Goal: Task Accomplishment & Management: Complete application form

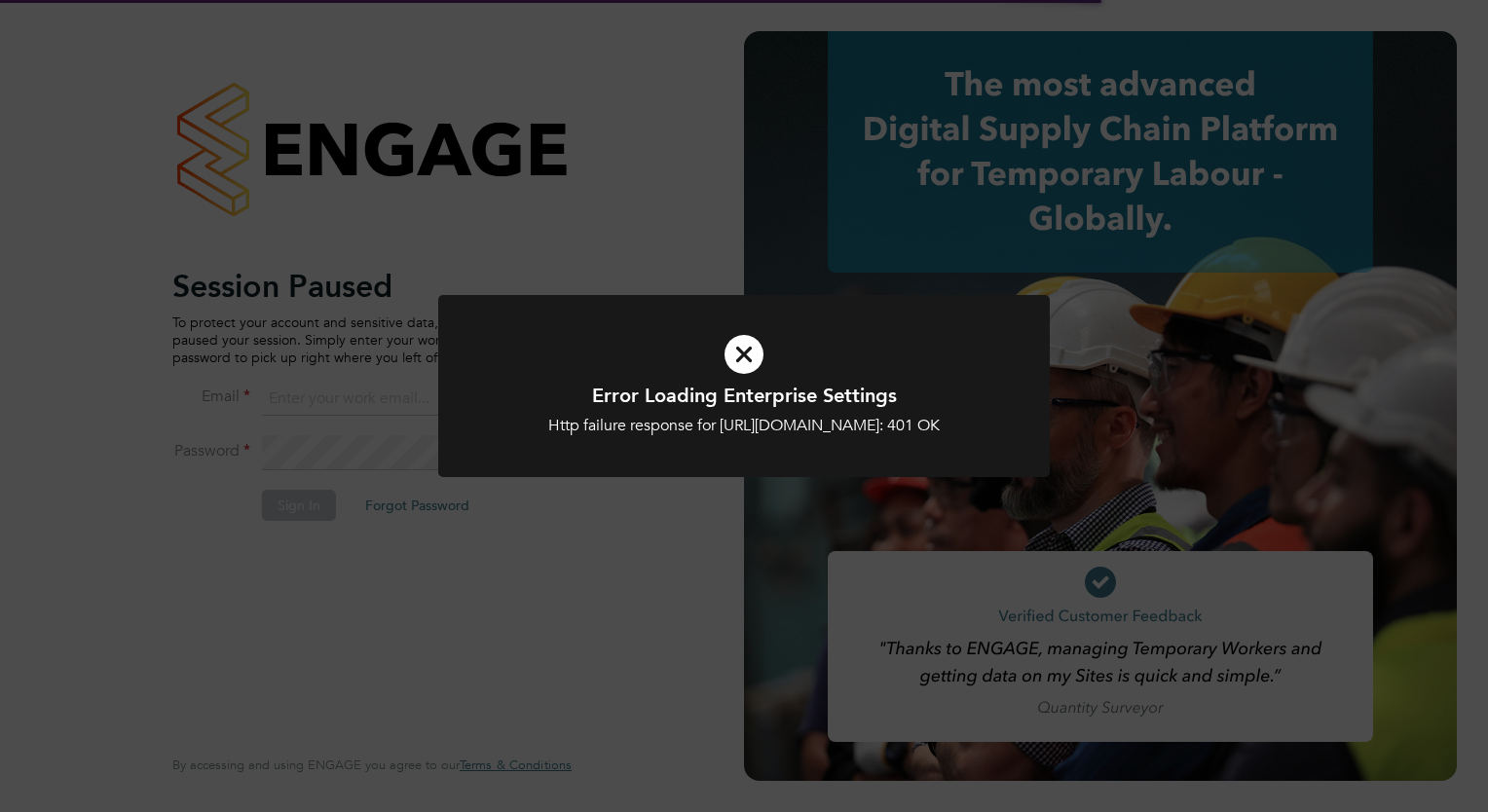
type input "tom.morgan@buildrec.com"
click at [752, 353] on icon at bounding box center [744, 354] width 507 height 76
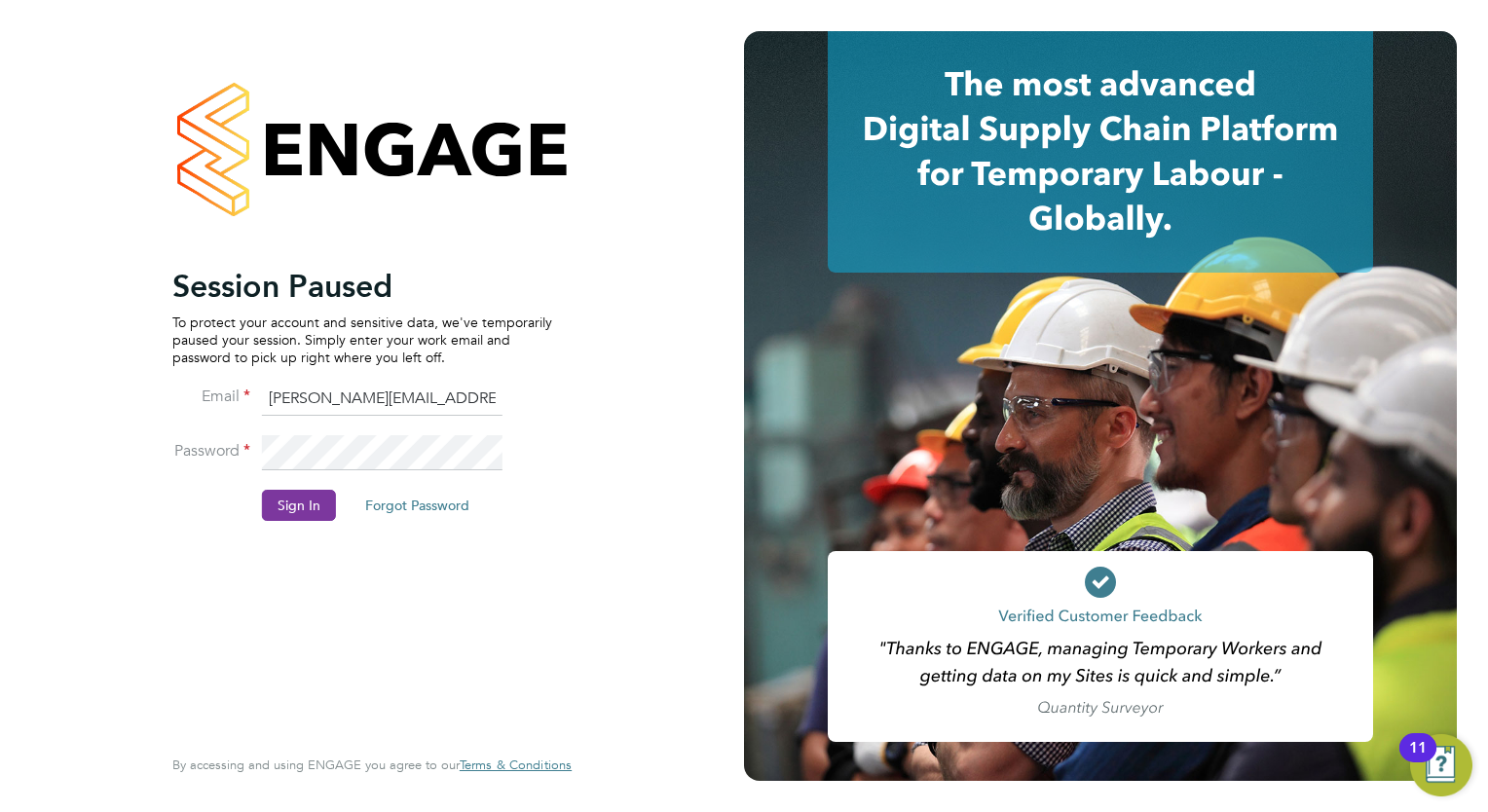
click at [309, 509] on button "Sign In" at bounding box center [298, 506] width 74 height 32
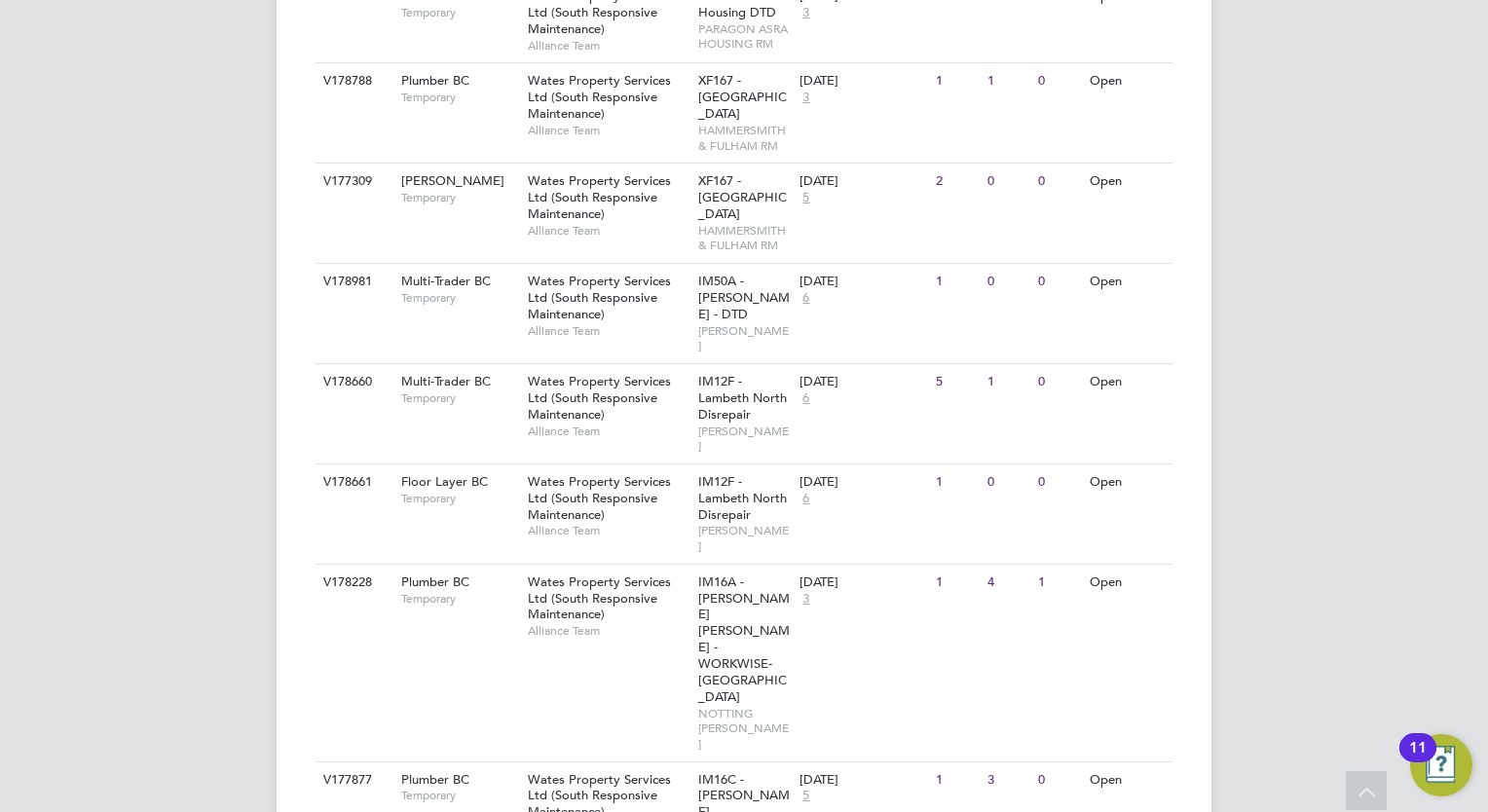
scroll to position [1265, 0]
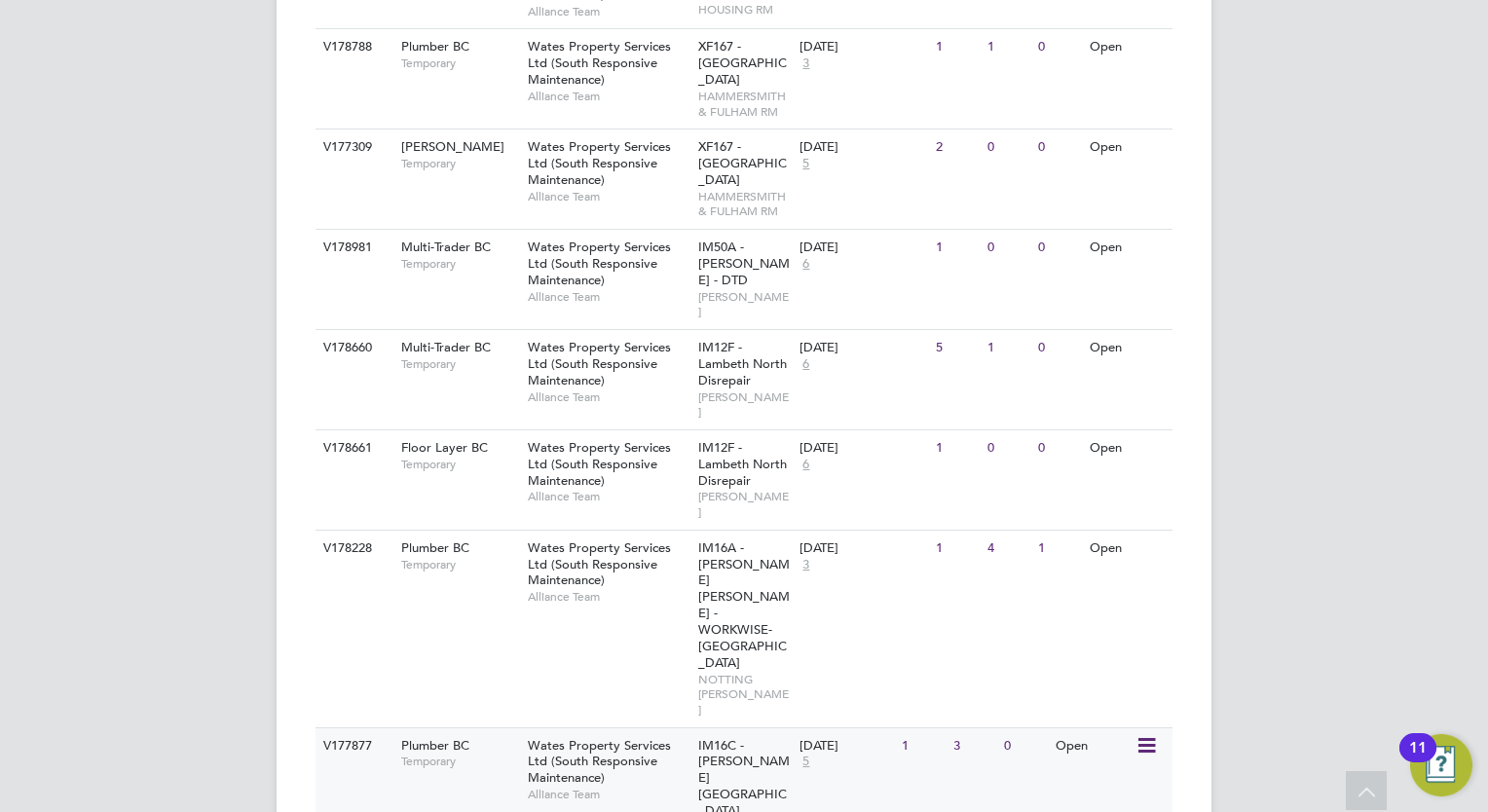
click at [690, 728] on div "Wates Property Services Ltd (South Responsive Maintenance) Alliance Team" at bounding box center [608, 770] width 170 height 84
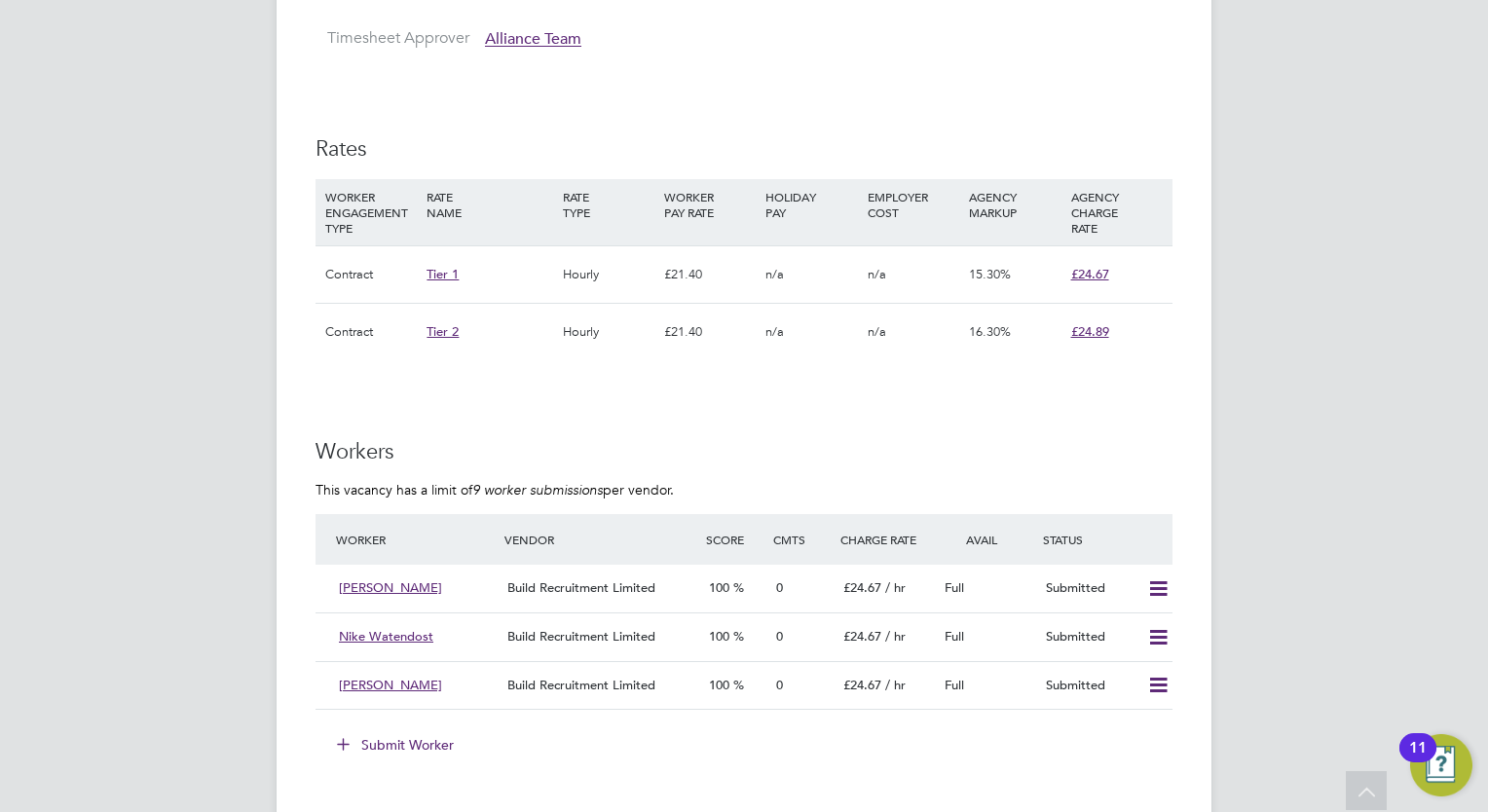
scroll to position [1363, 0]
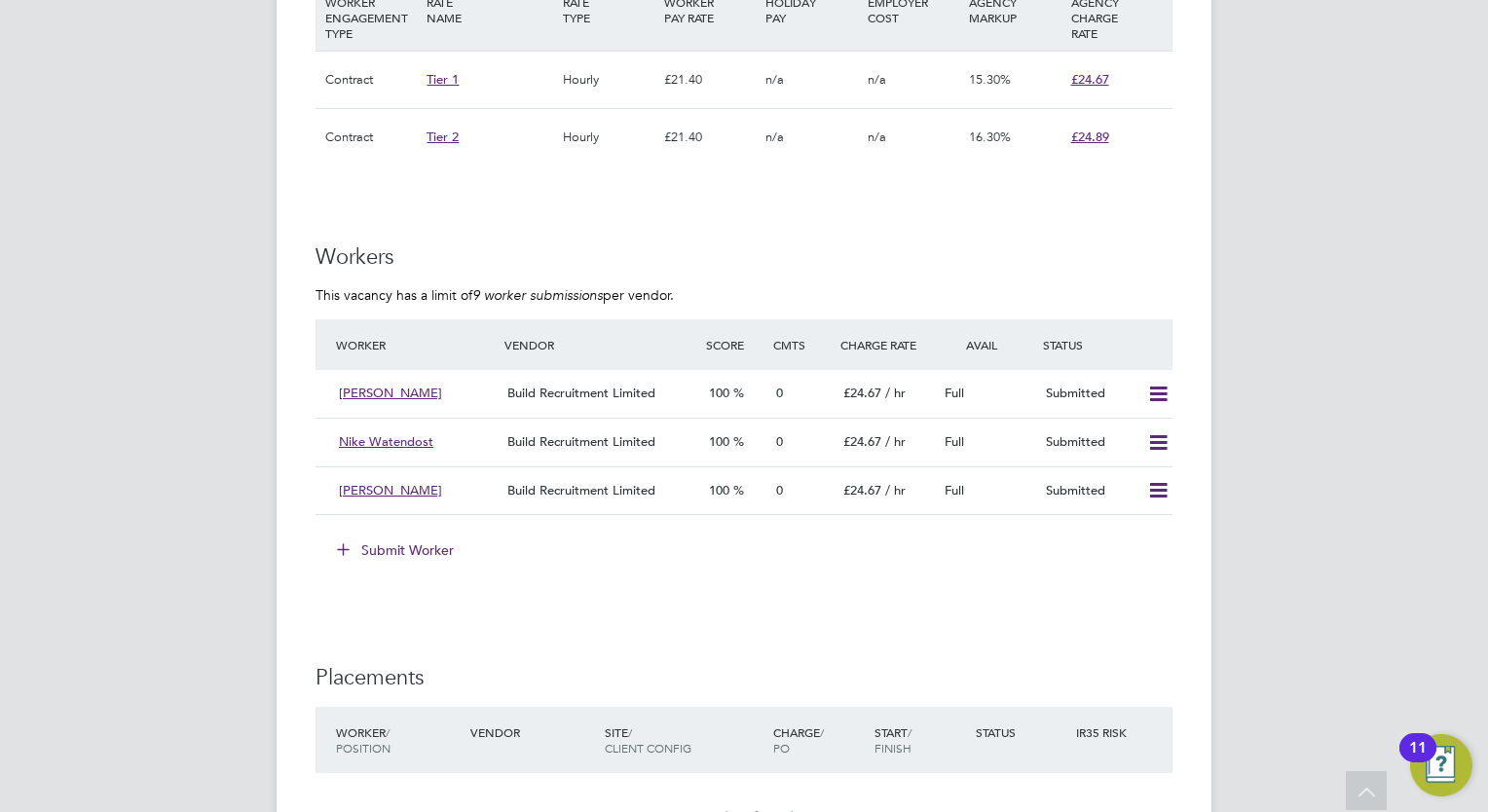
click at [418, 551] on button "Submit Worker" at bounding box center [396, 550] width 146 height 32
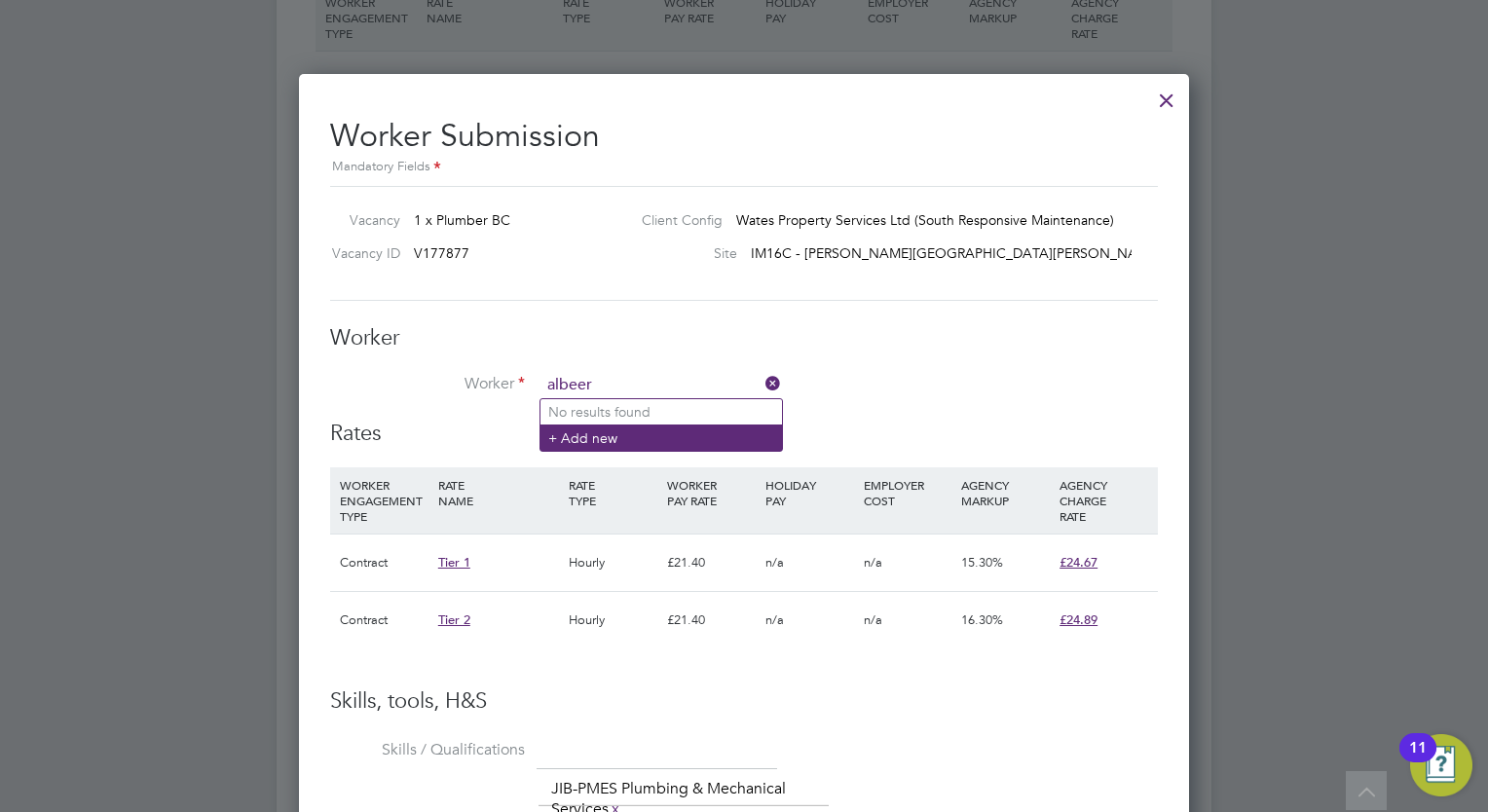
type input "albeer"
click at [703, 432] on li "+ Add new" at bounding box center [661, 438] width 241 height 27
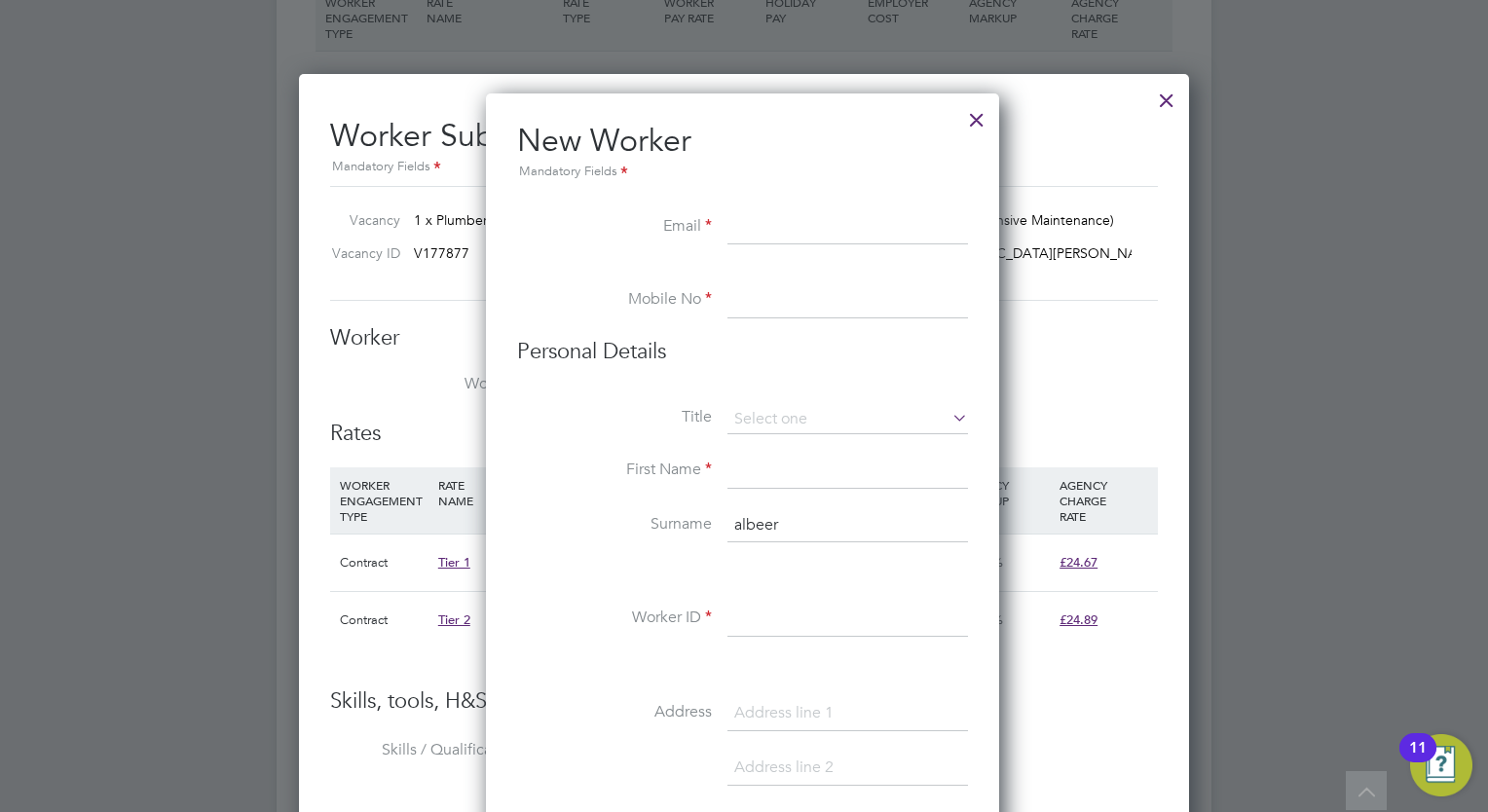
paste input "keepa@gmx.co.uk"
type input "keepa@gmx.co.uk"
click at [770, 306] on input at bounding box center [847, 300] width 240 height 35
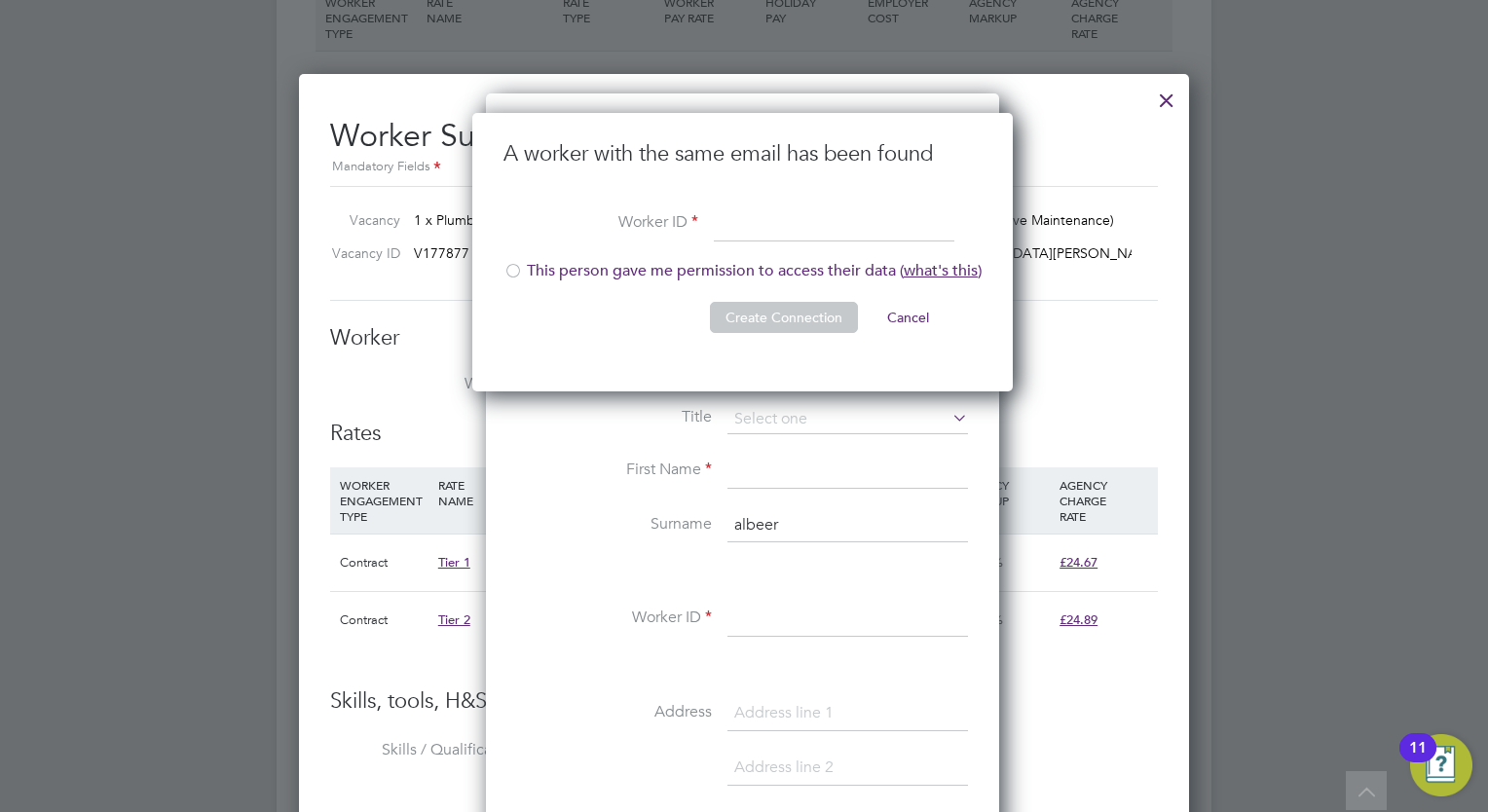
click at [507, 267] on div at bounding box center [514, 273] width 20 height 20
click at [746, 230] on input at bounding box center [834, 224] width 240 height 35
type input "271403"
click at [775, 321] on button "Create Connection" at bounding box center [785, 318] width 148 height 32
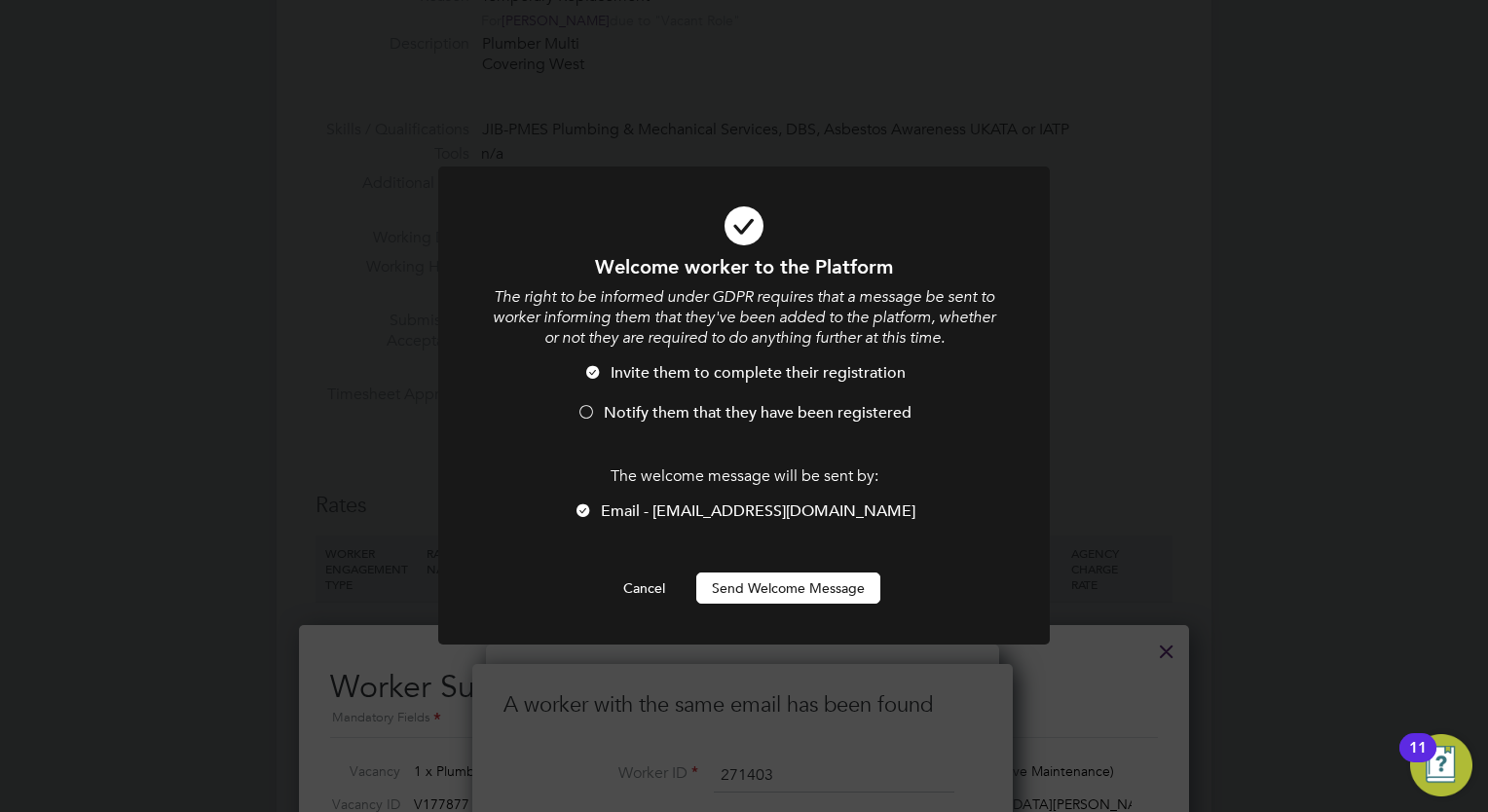
click at [798, 591] on button "Send Welcome Message" at bounding box center [788, 589] width 184 height 32
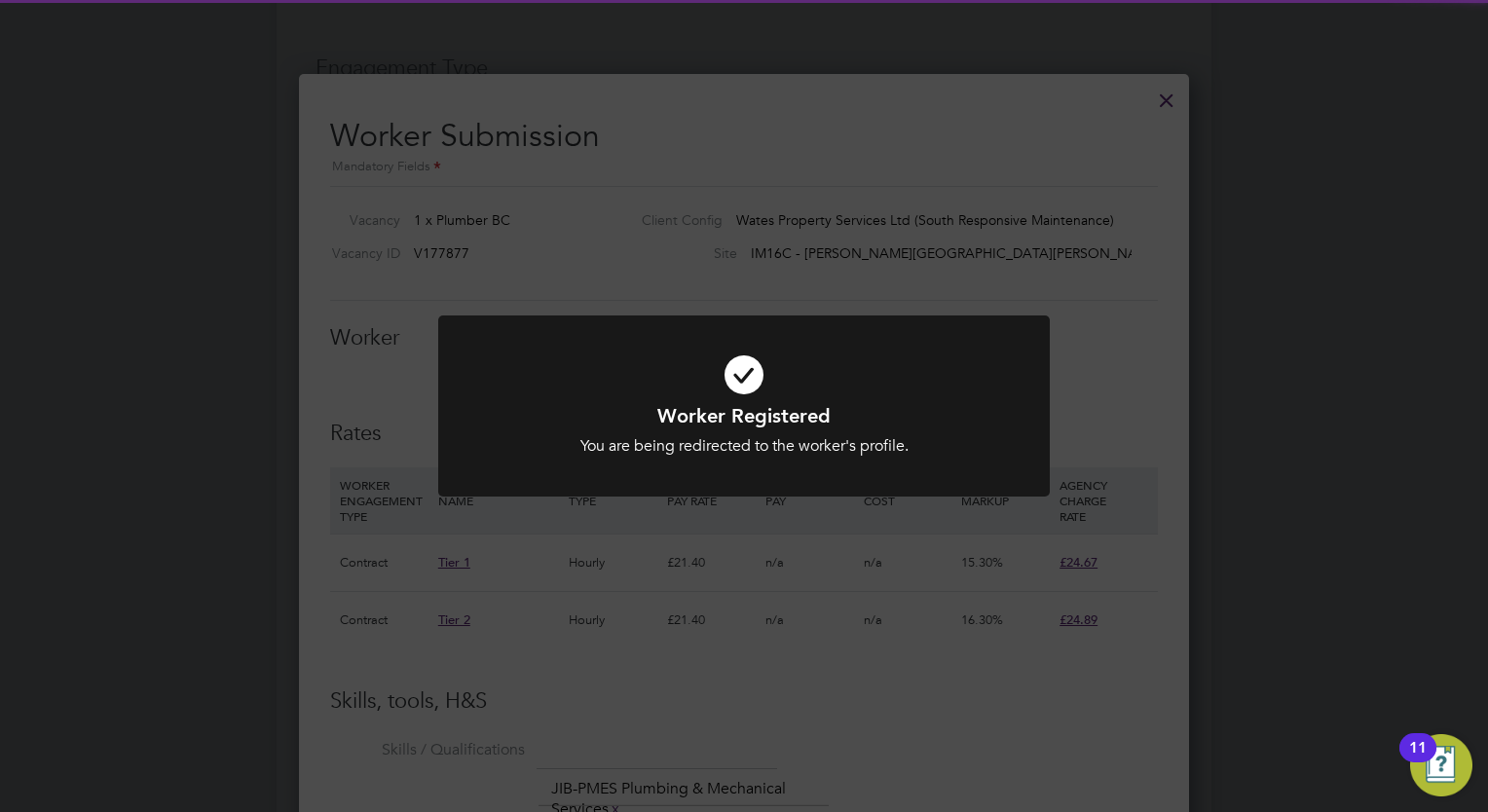
click at [947, 266] on div "Worker Registered You are being redirected to the worker's profile. Cancel Okay" at bounding box center [744, 406] width 1488 height 812
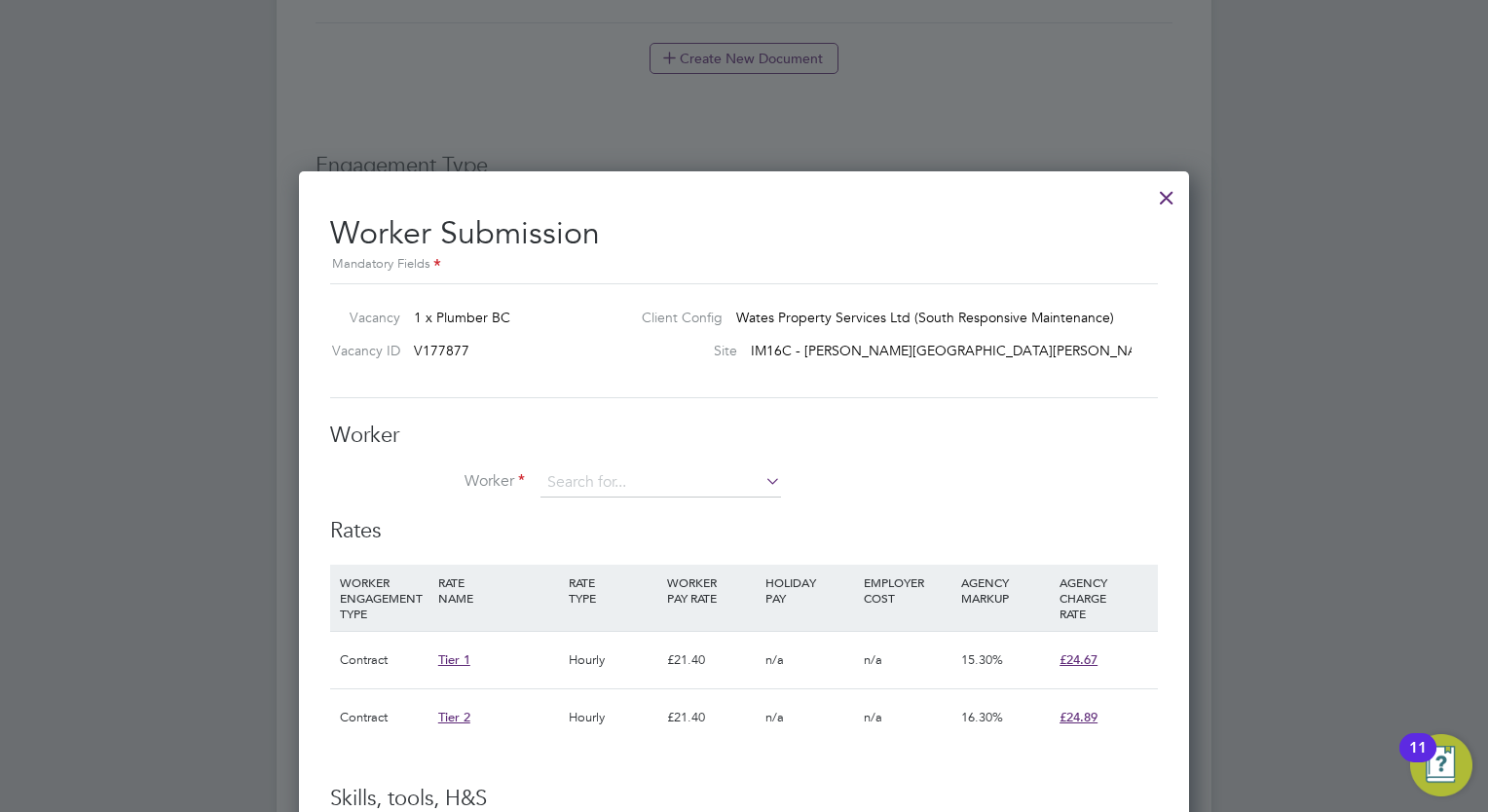
click at [1170, 201] on div at bounding box center [1166, 192] width 35 height 35
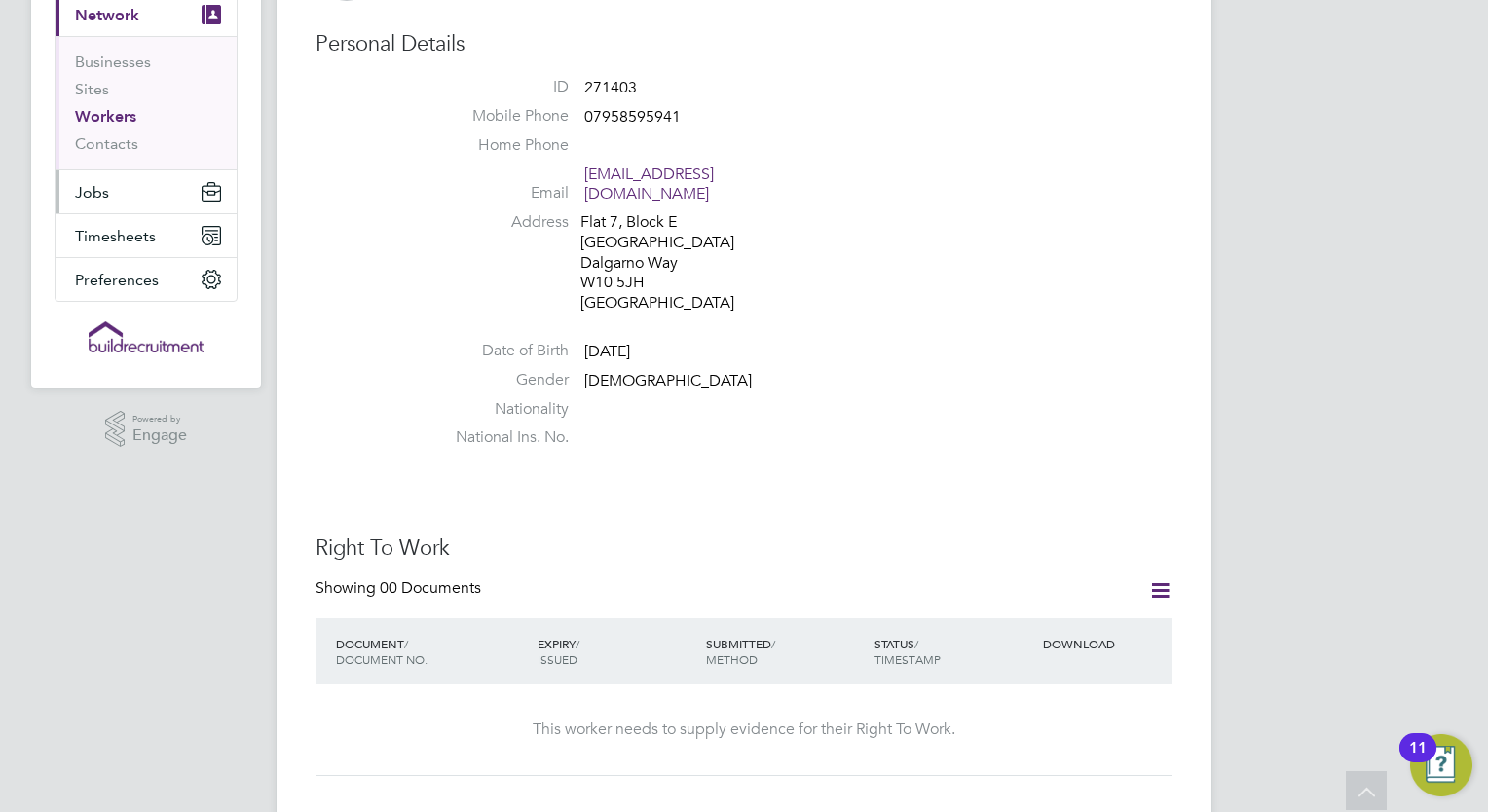
click at [103, 189] on span "Jobs" at bounding box center [92, 192] width 34 height 19
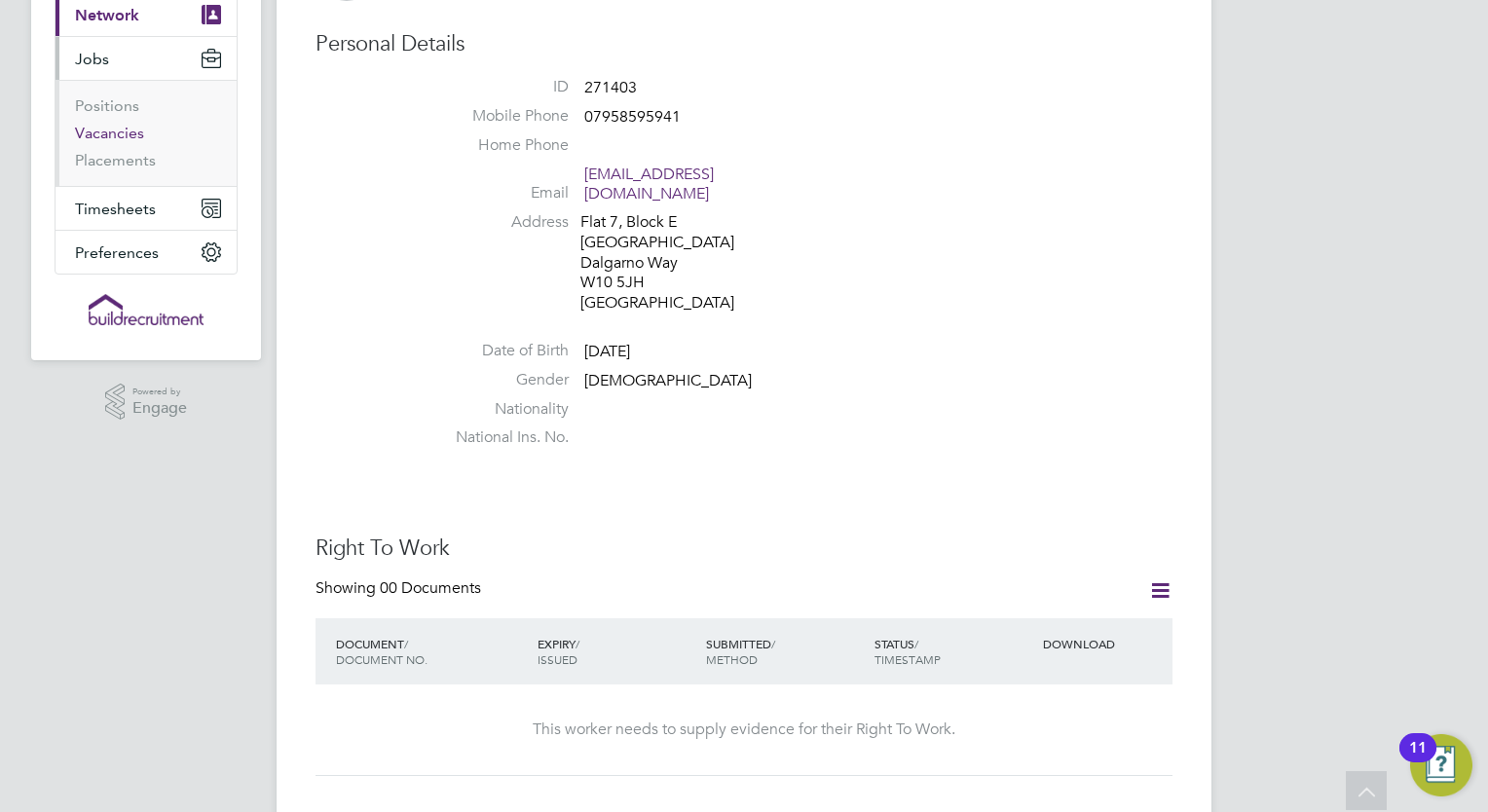
click at [131, 135] on link "Vacancies" at bounding box center [110, 132] width 69 height 19
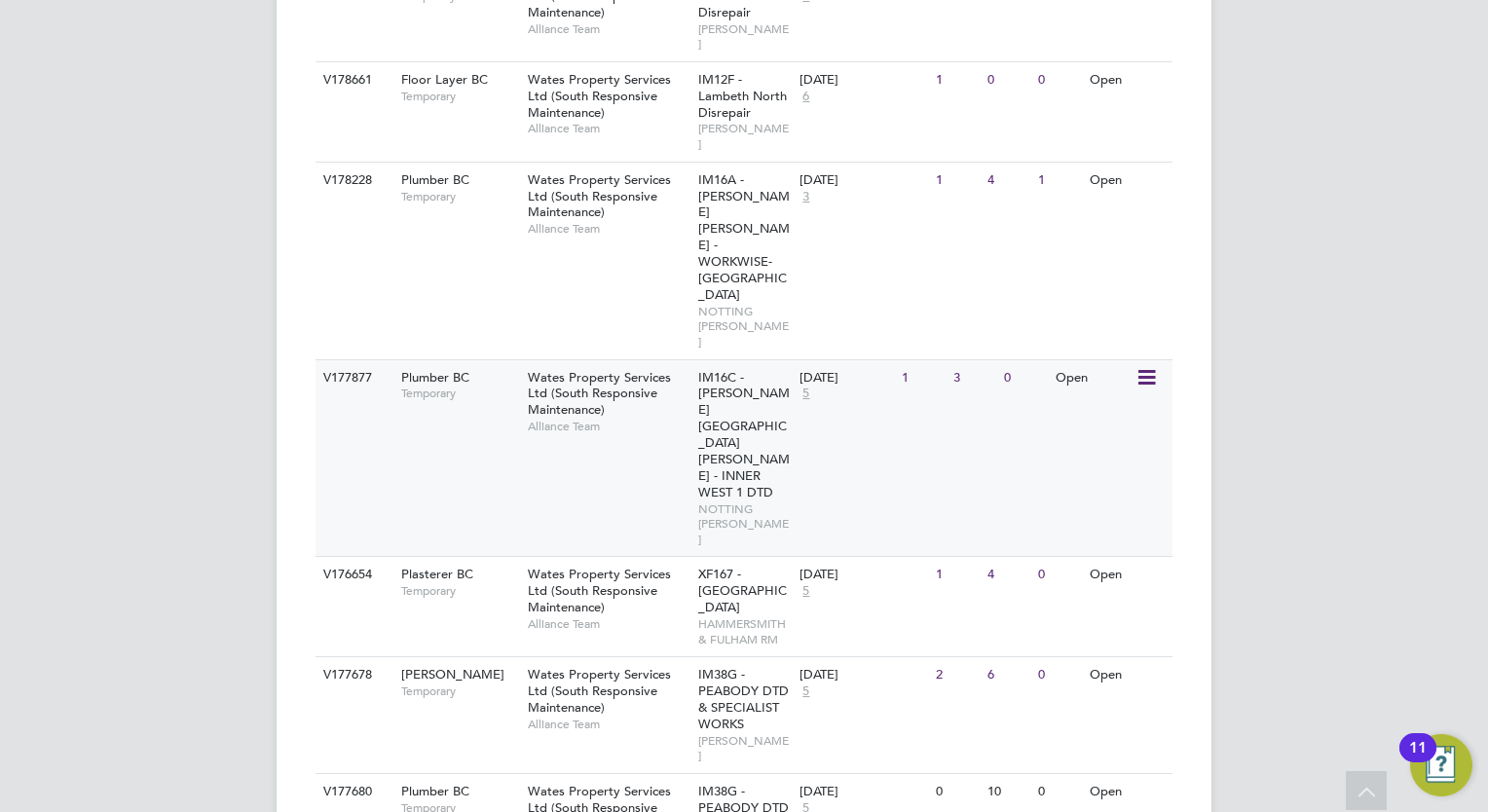
click at [625, 419] on span "Alliance Team" at bounding box center [608, 427] width 161 height 16
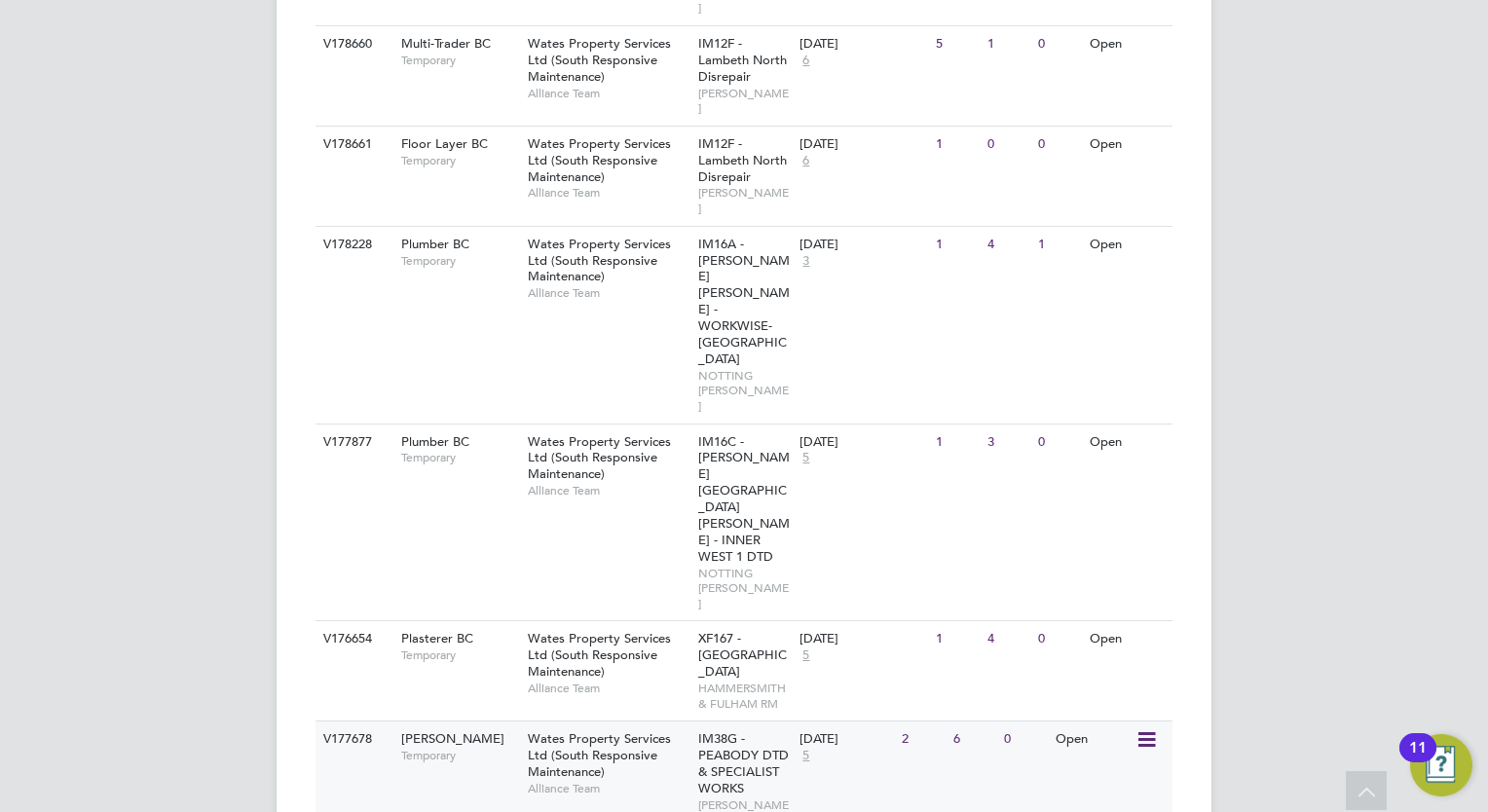
scroll to position [1536, 0]
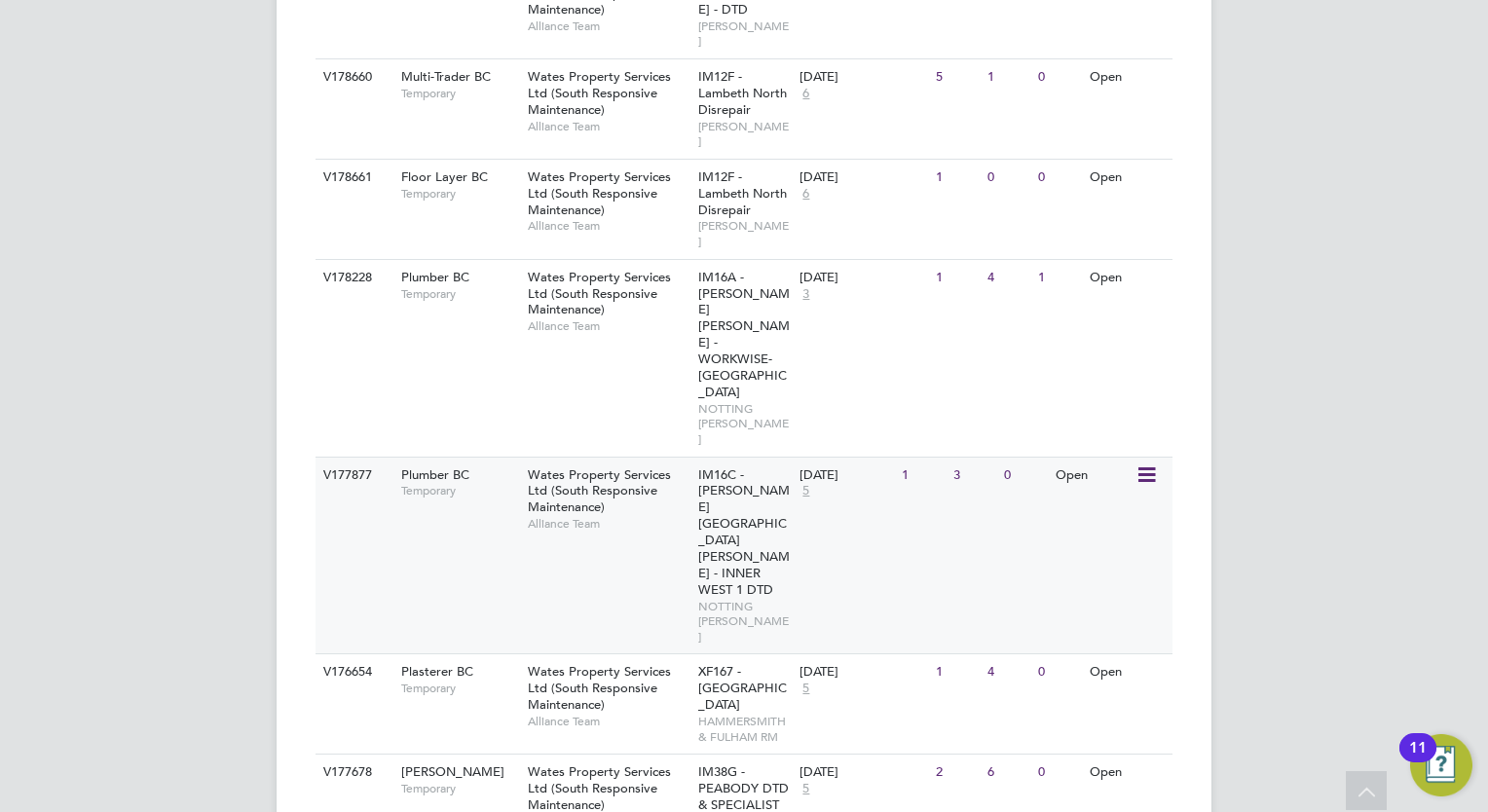
click at [629, 516] on span "Alliance Team" at bounding box center [608, 524] width 161 height 16
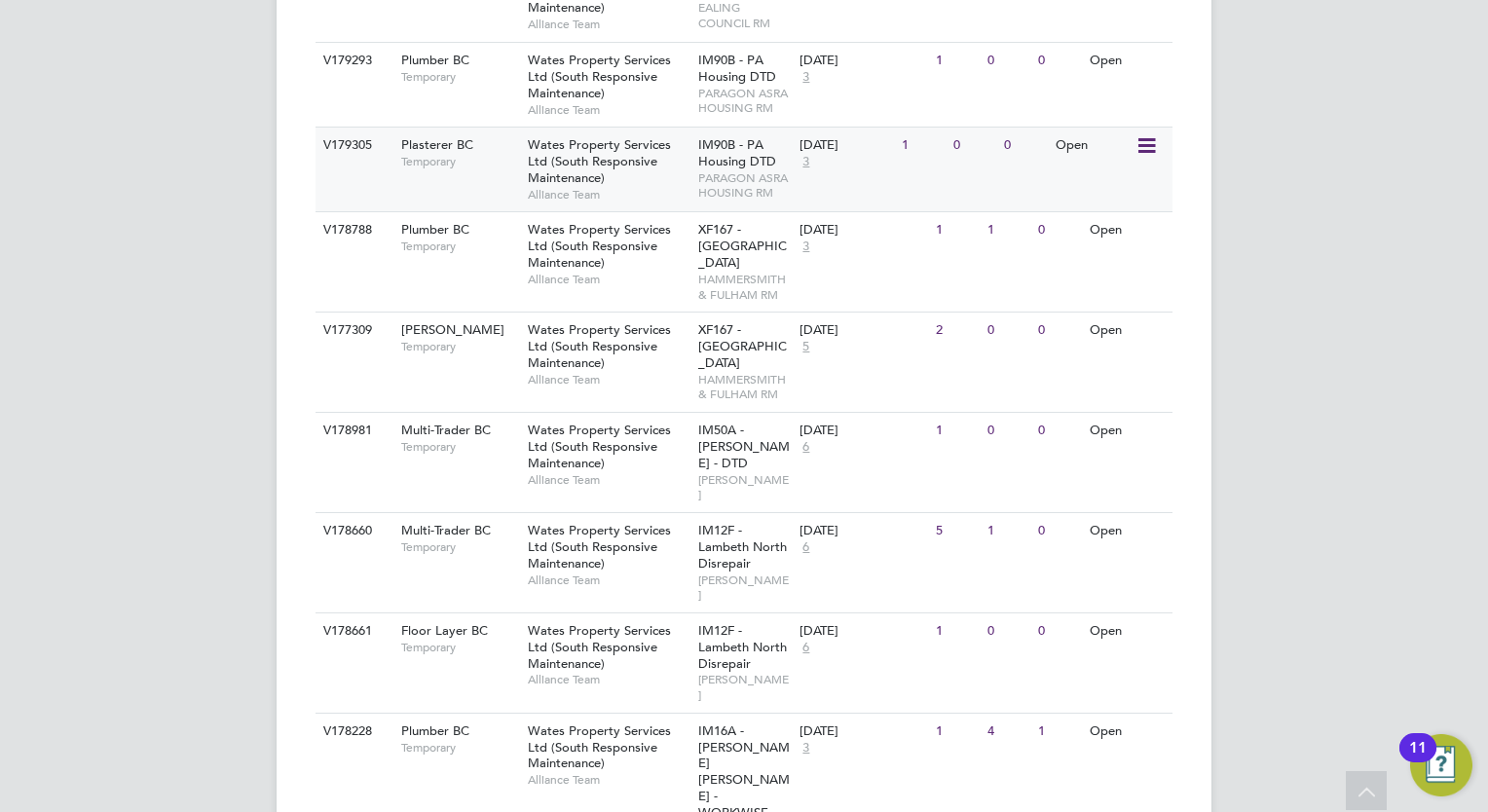
scroll to position [1050, 0]
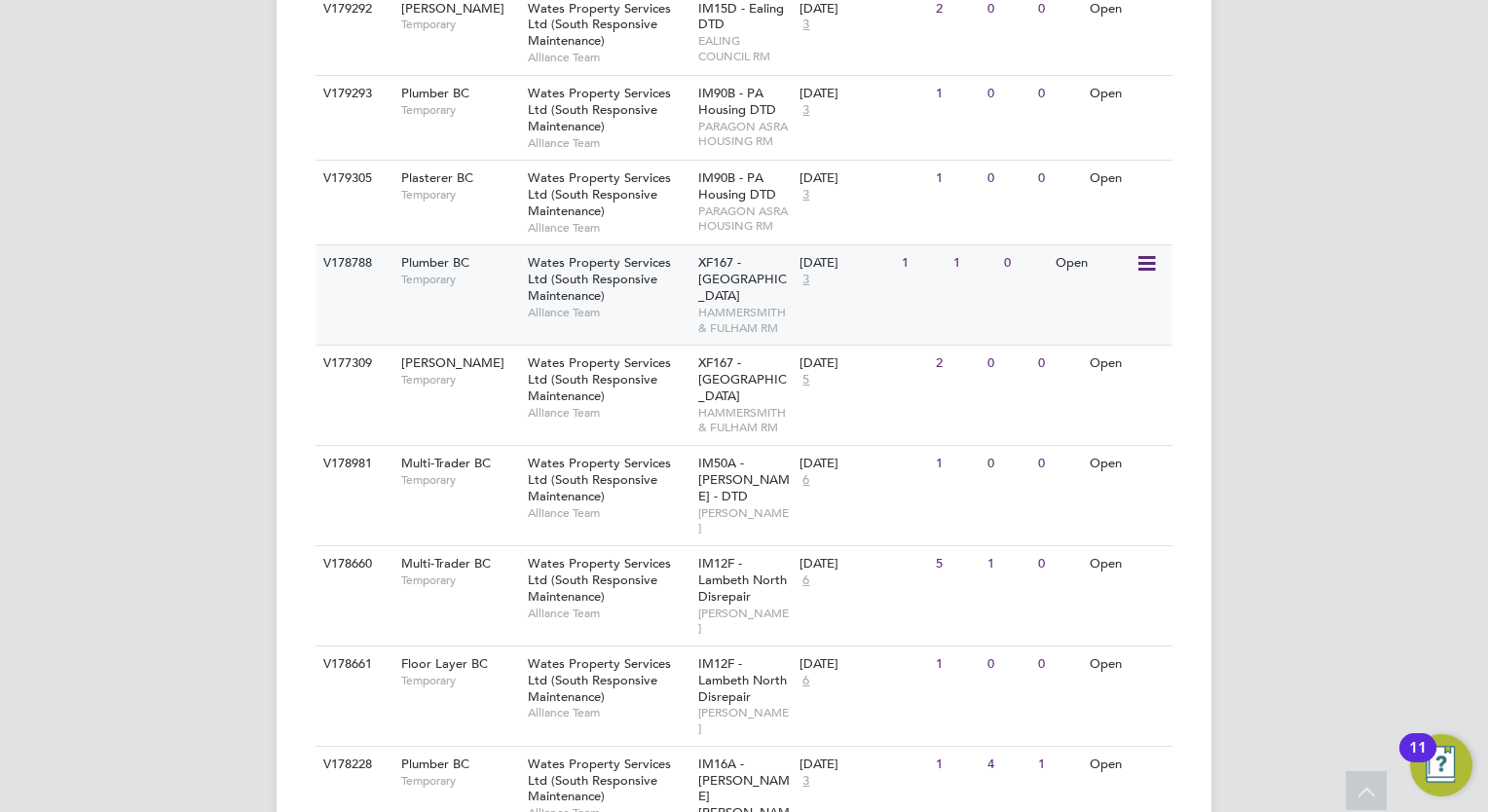
click at [595, 254] on span "Wates Property Services Ltd (South Responsive Maintenance)" at bounding box center [599, 279] width 143 height 49
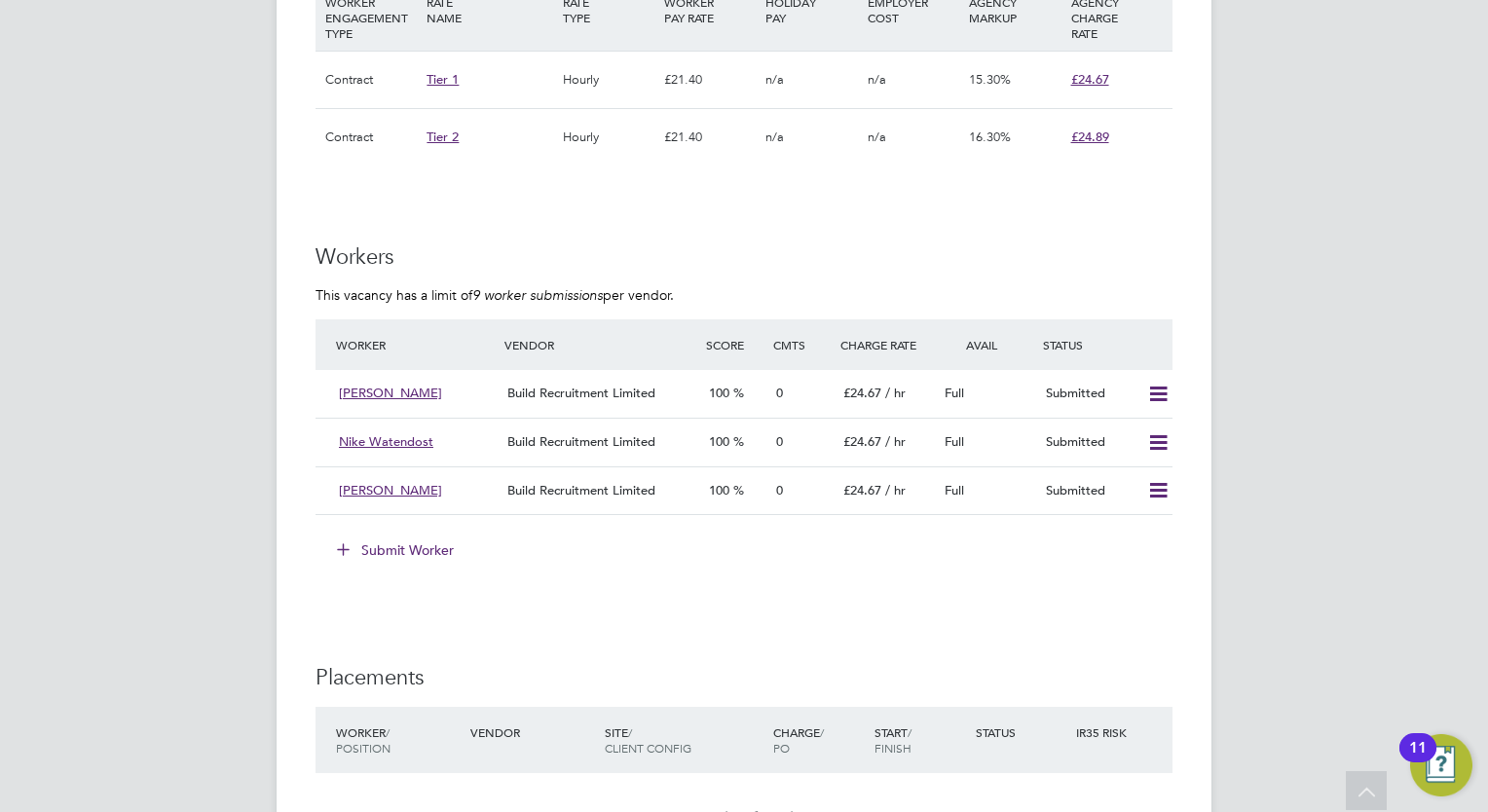
click at [434, 545] on button "Submit Worker" at bounding box center [396, 550] width 146 height 32
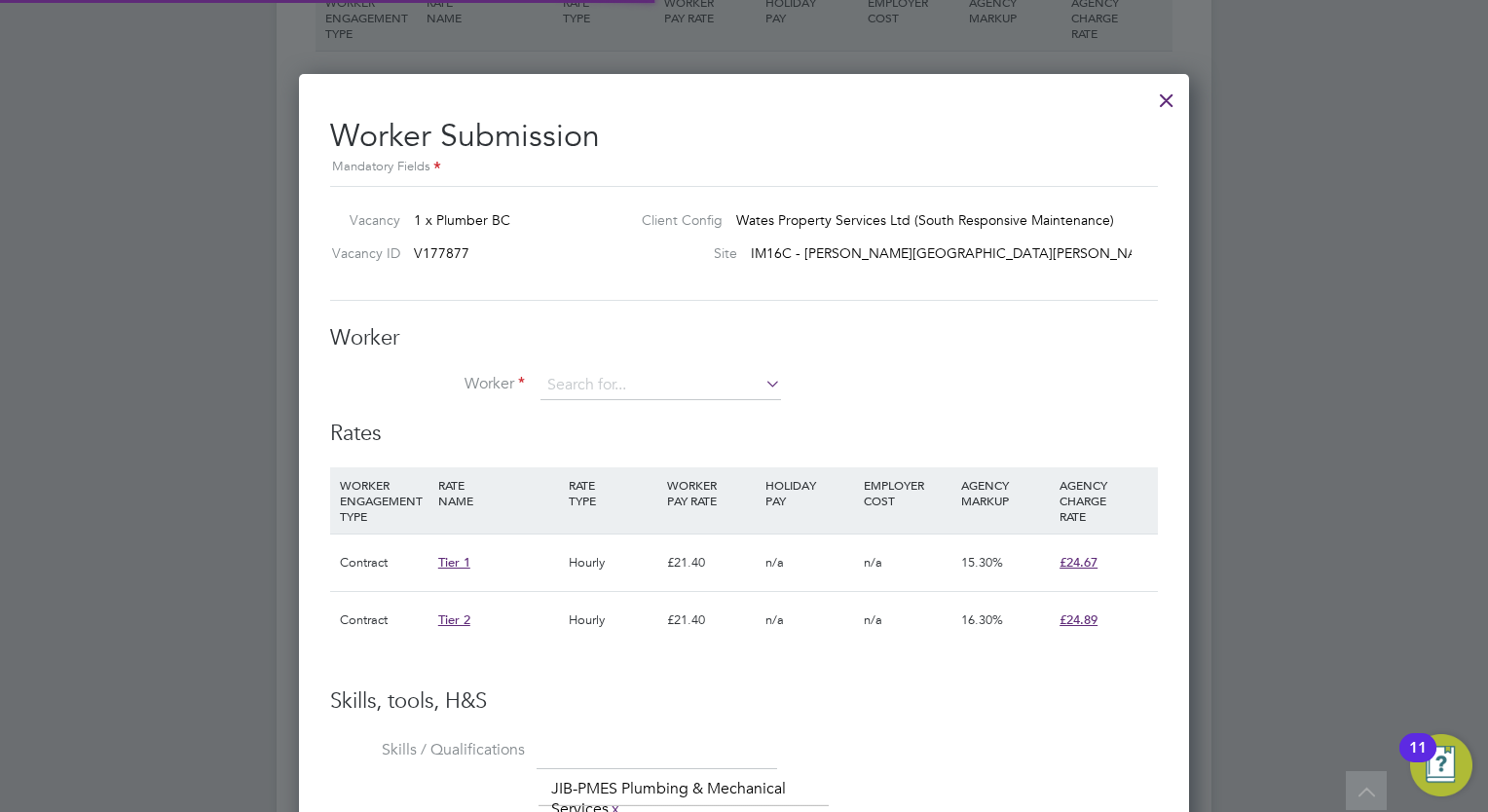
scroll to position [29, 507]
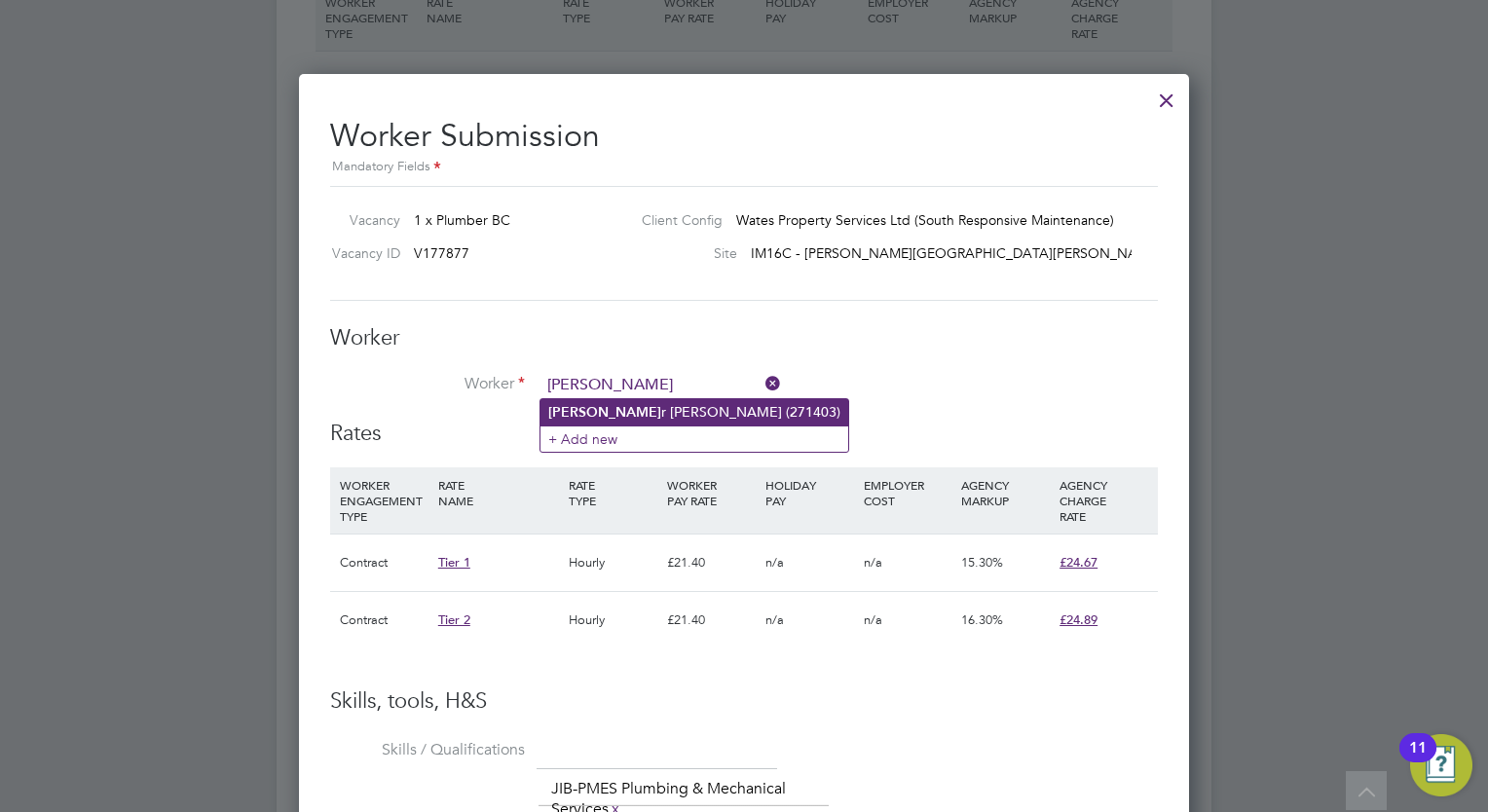
click at [698, 410] on li "Albee r Bonee (271403)" at bounding box center [694, 412] width 307 height 27
type input "Albeer Bonee (271403)"
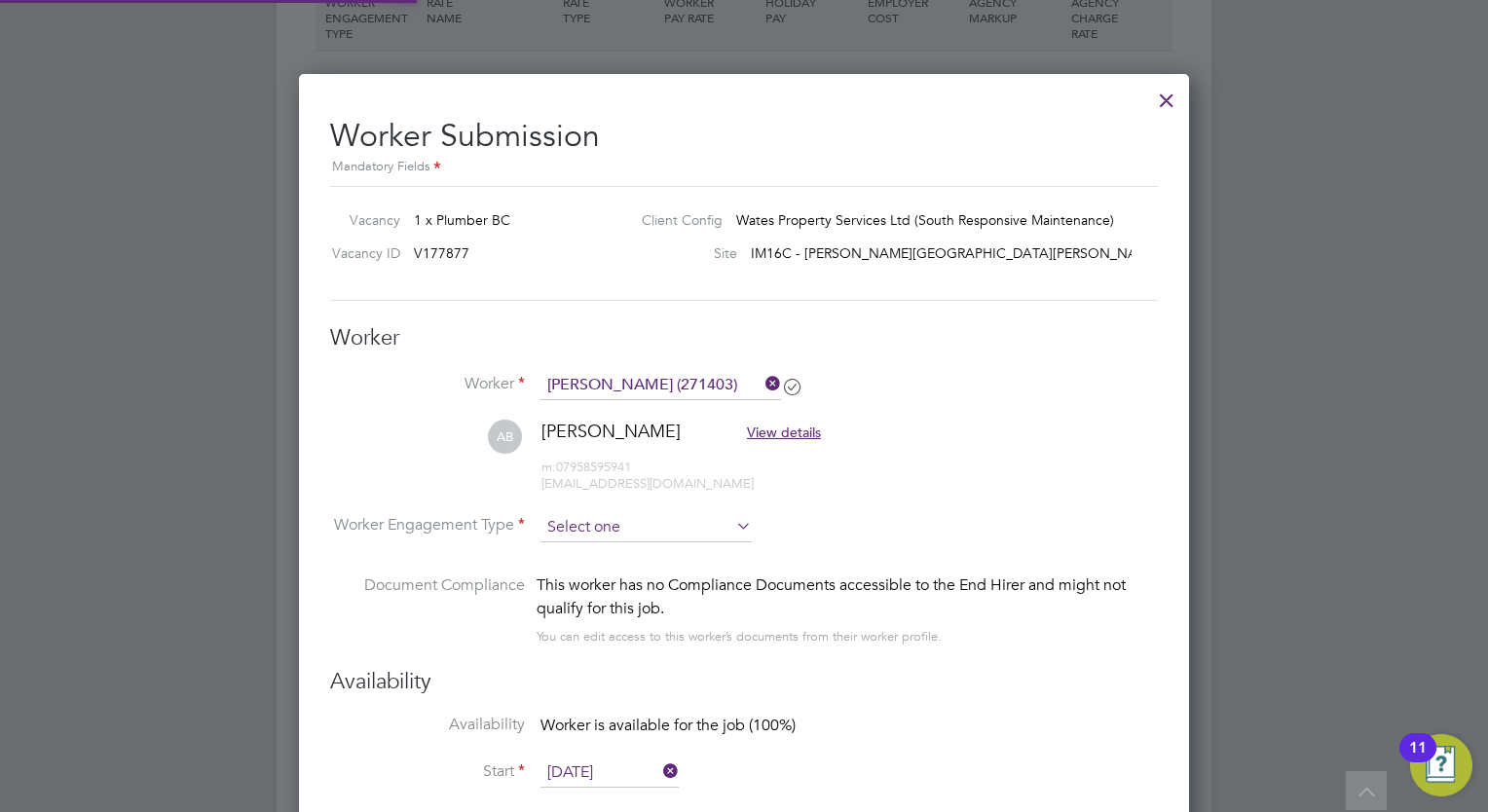
click at [672, 520] on input at bounding box center [646, 528] width 211 height 30
click at [627, 543] on li "Contract" at bounding box center [646, 552] width 212 height 26
type input "Contract"
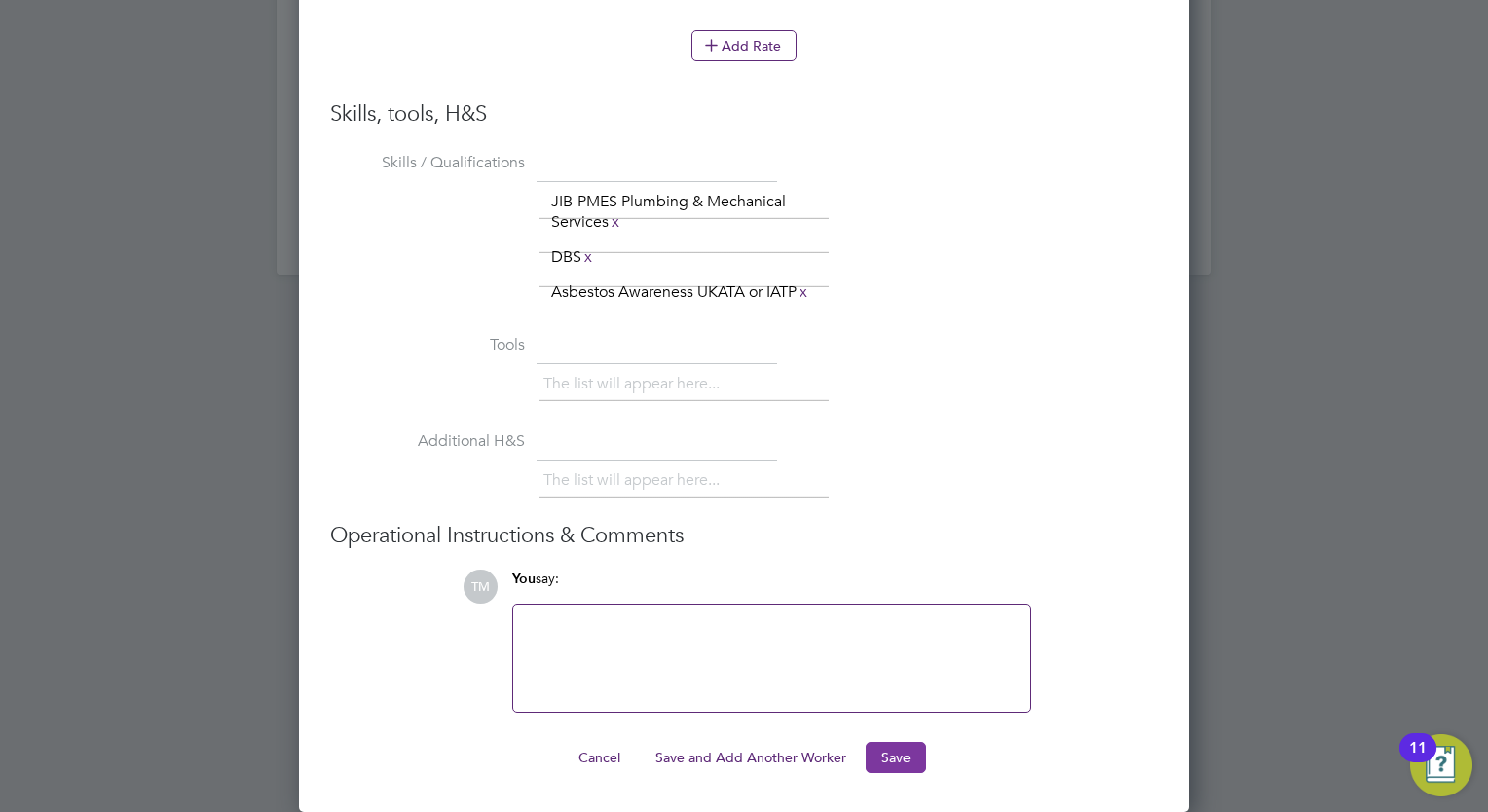
click at [898, 752] on button "Save" at bounding box center [895, 758] width 60 height 32
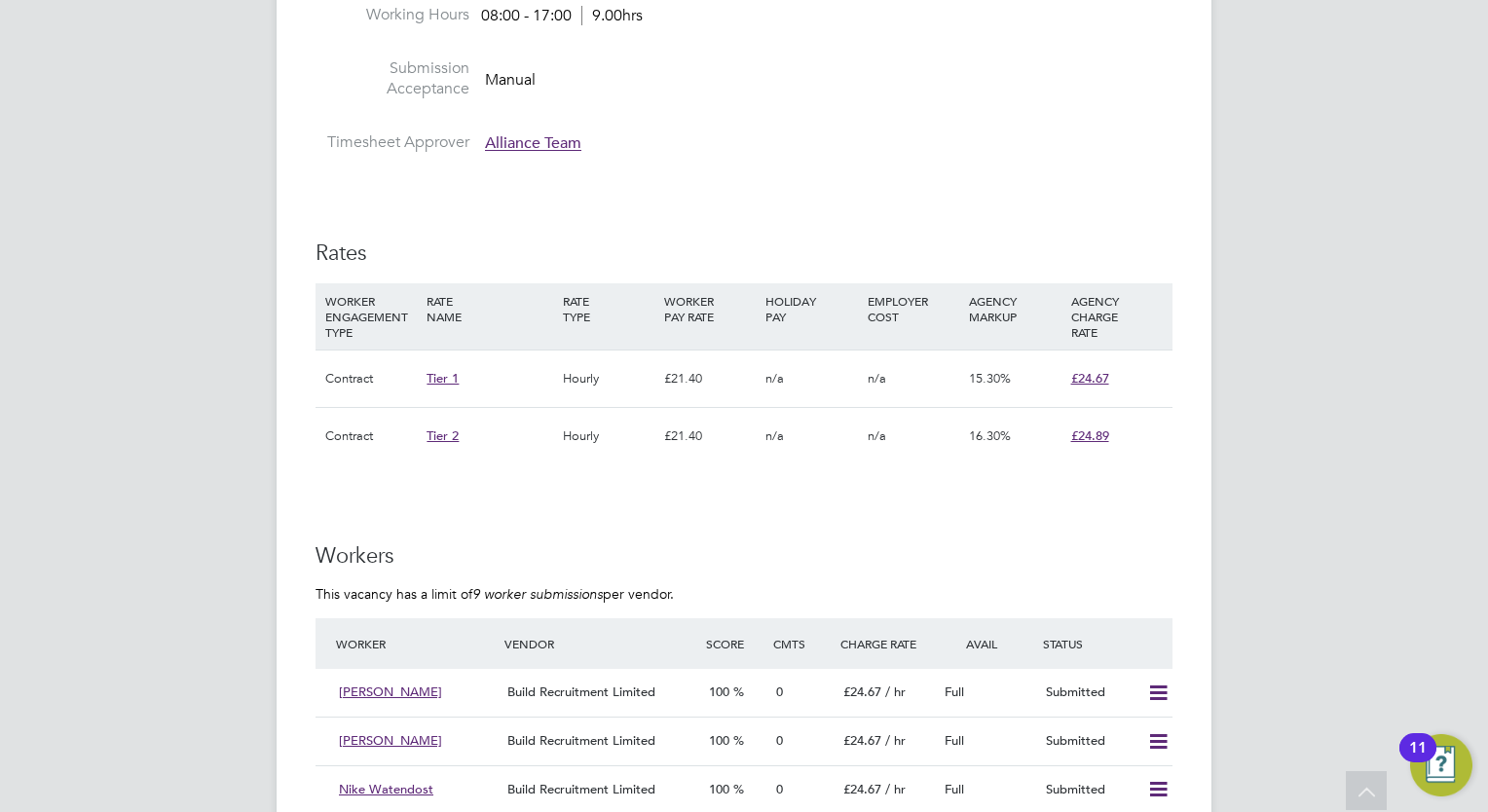
scroll to position [974, 0]
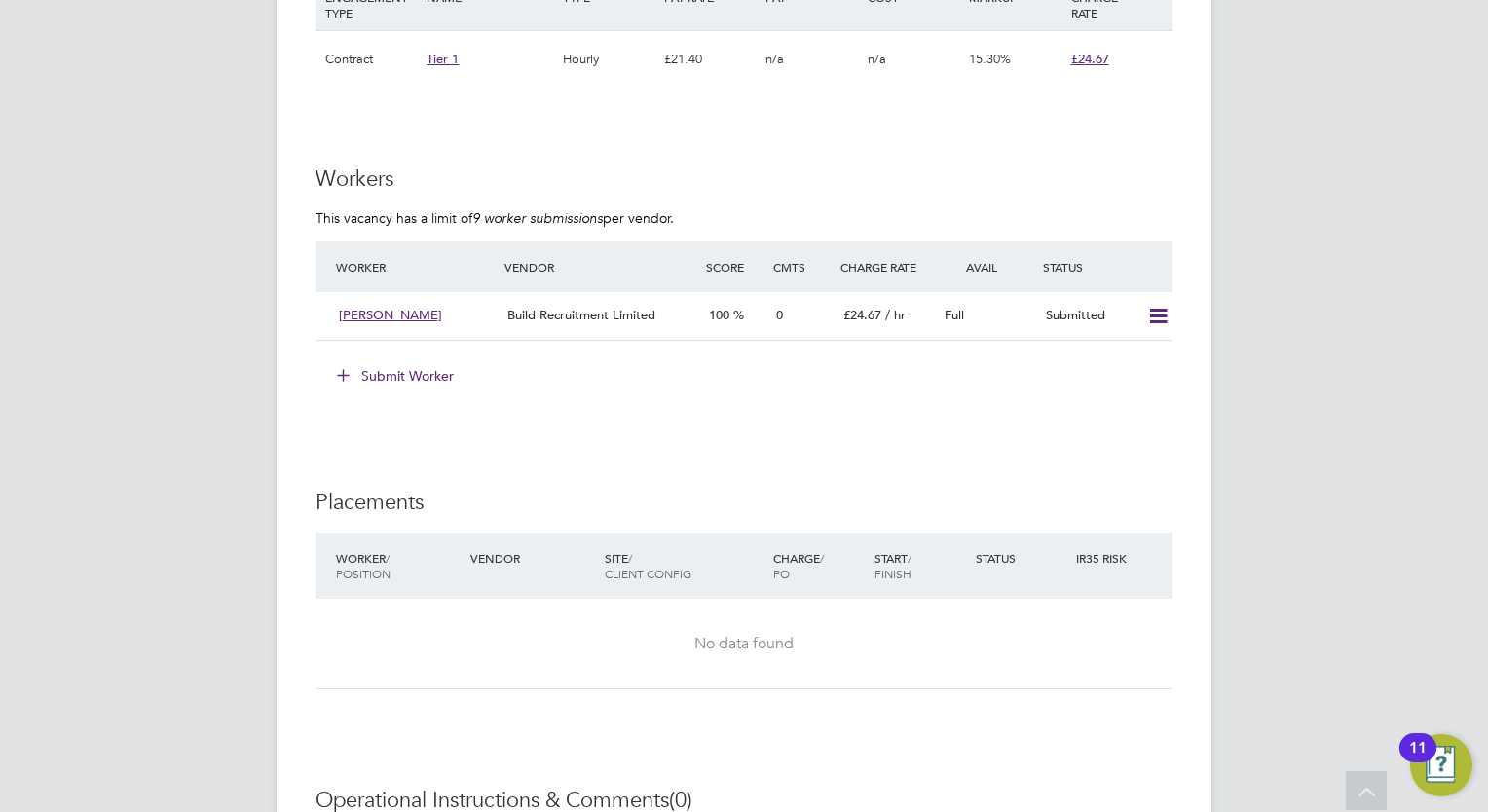
click at [428, 374] on button "Submit Worker" at bounding box center [396, 376] width 146 height 32
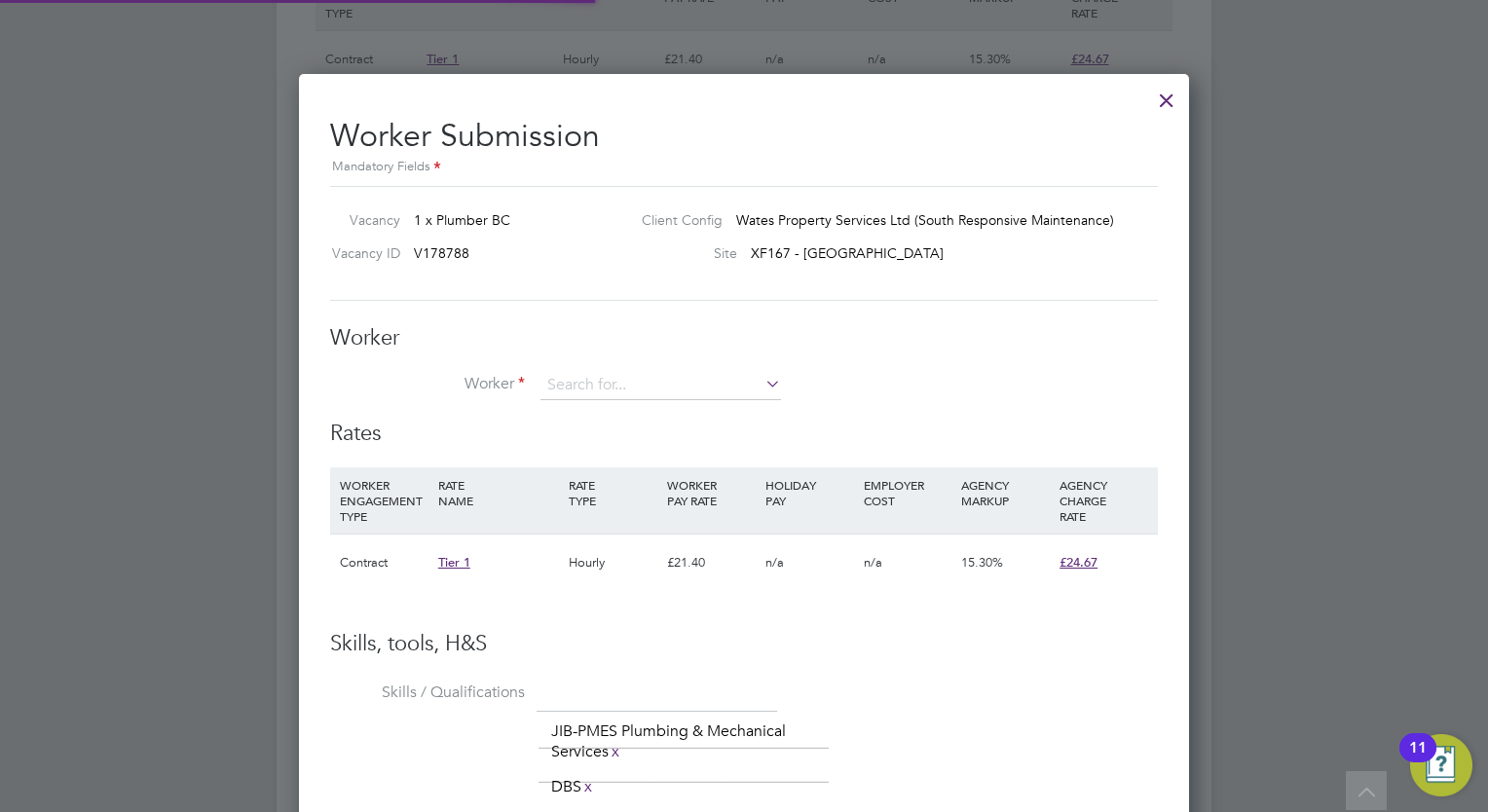
scroll to position [1285, 891]
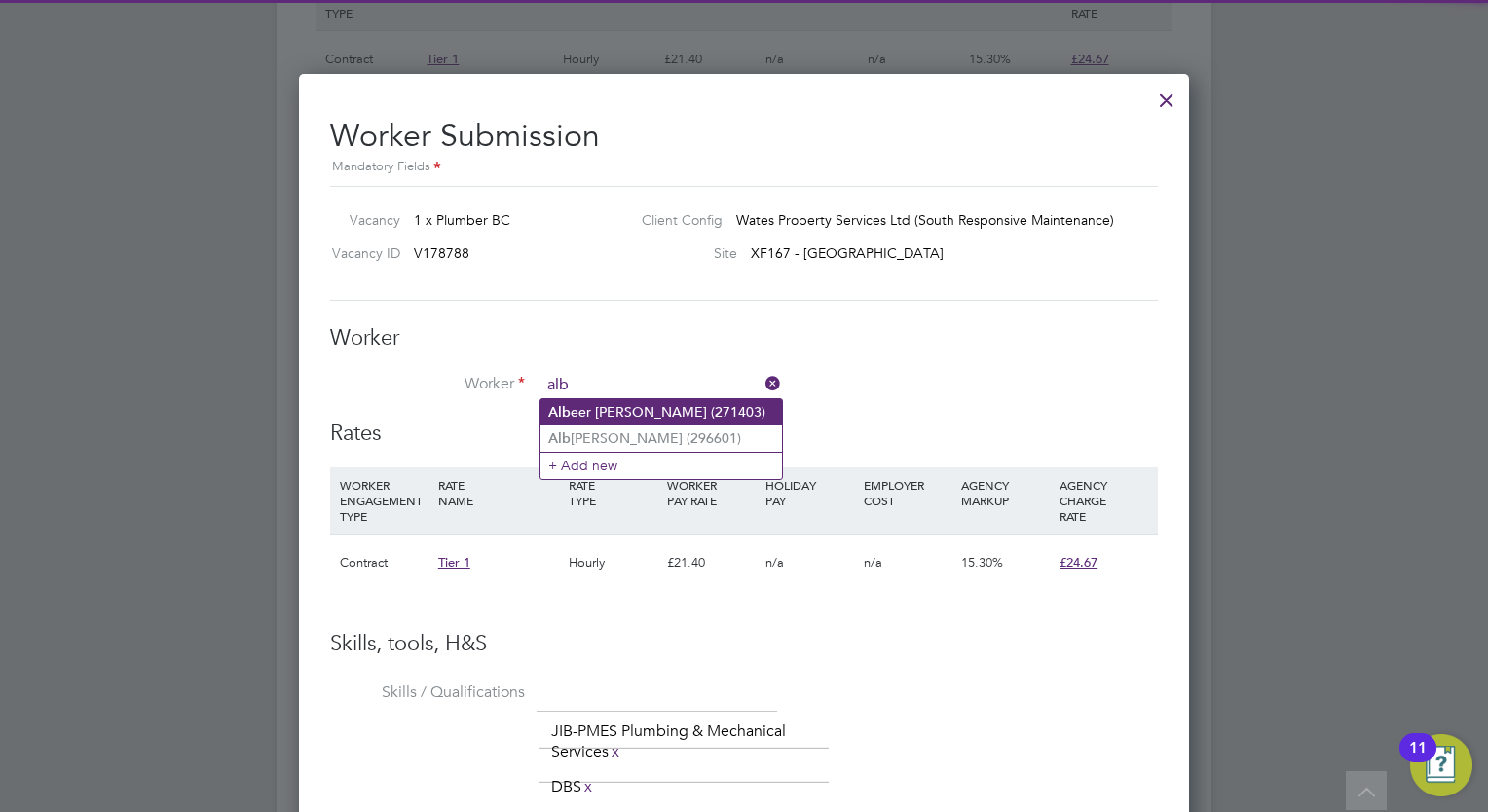
click at [682, 403] on li "Alb eer Bonee (271403)" at bounding box center [661, 412] width 241 height 27
type input "Albeer Bonee (271403)"
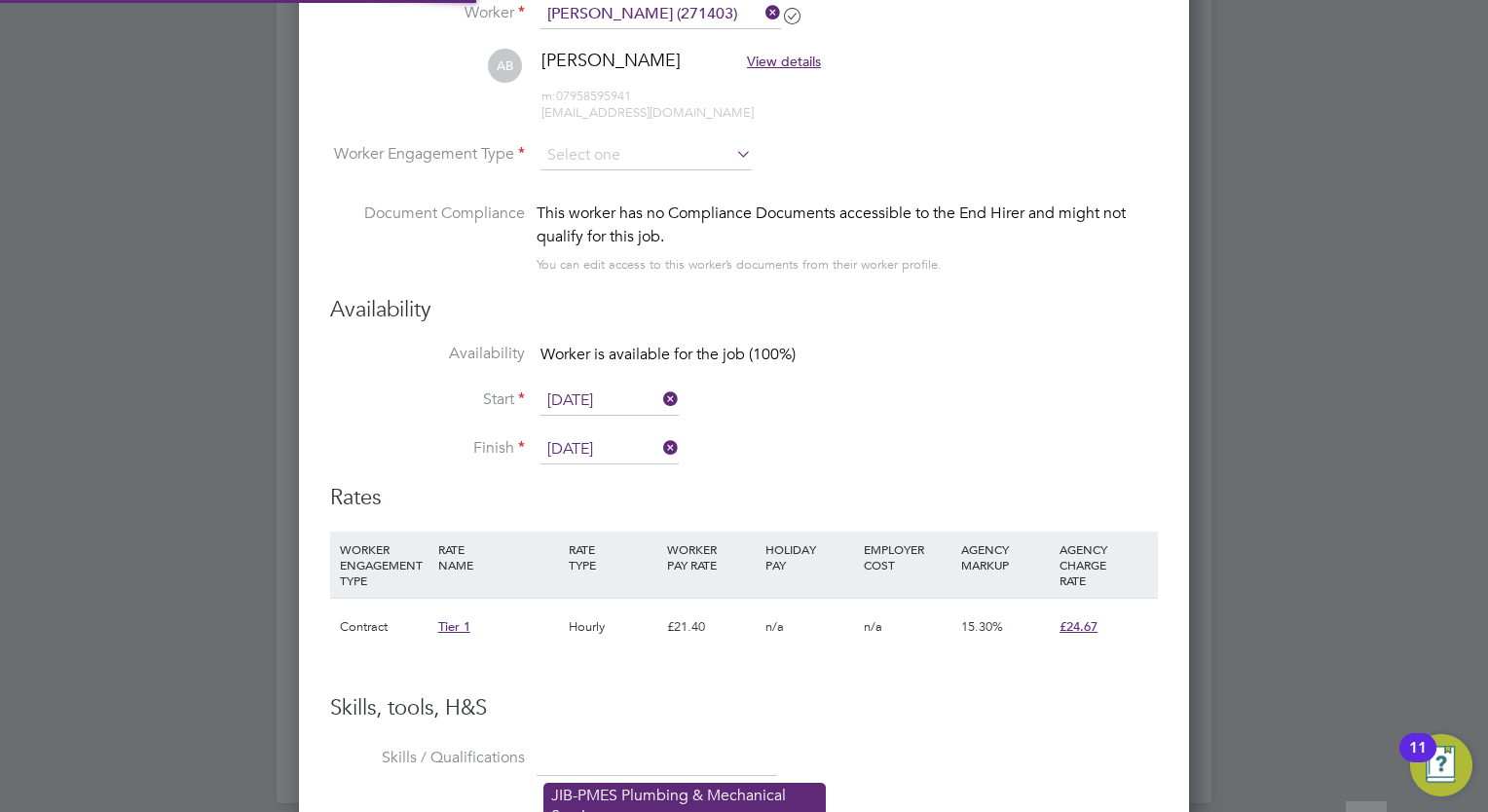
scroll to position [10, 9]
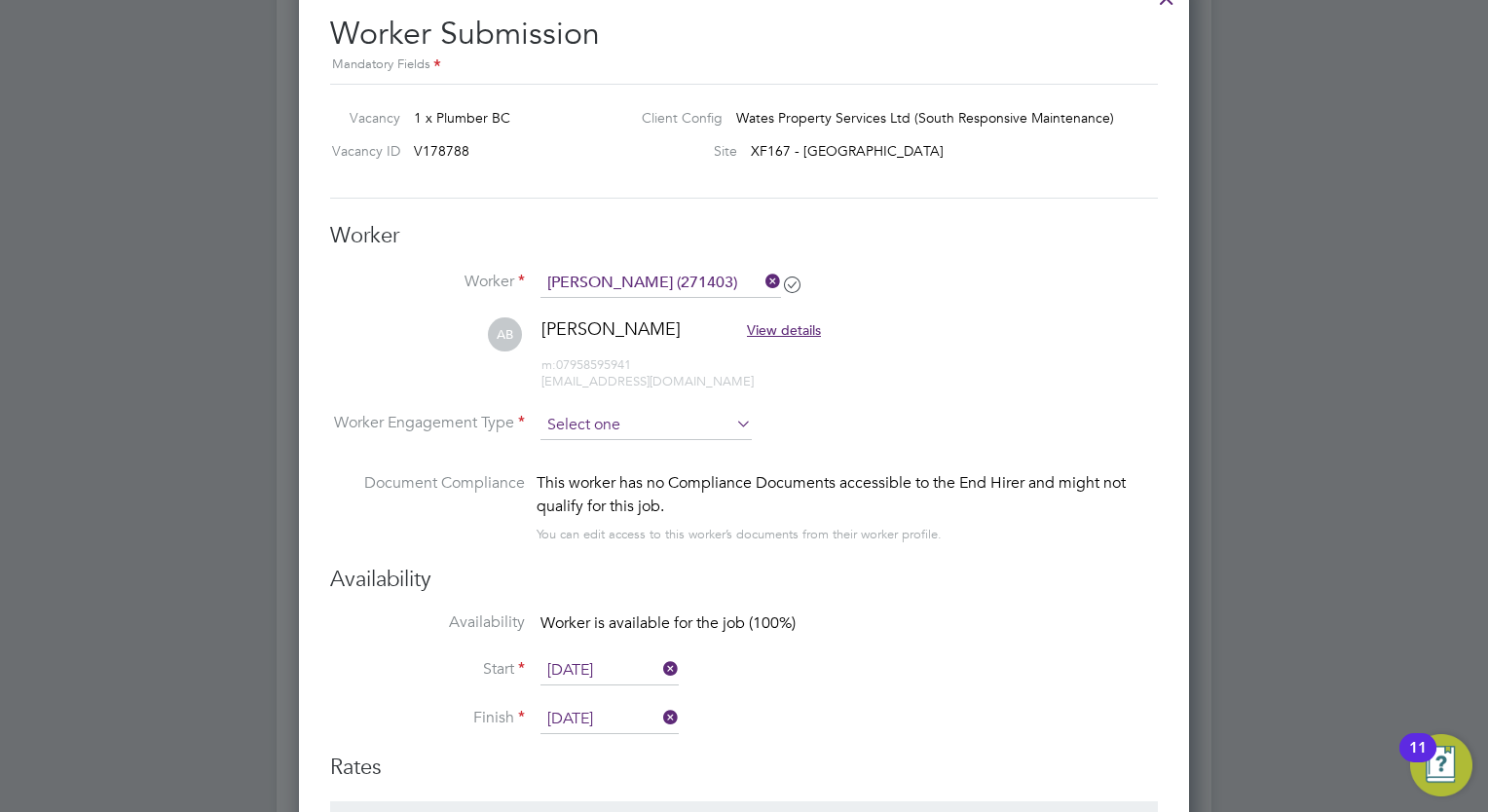
click at [682, 417] on input at bounding box center [646, 426] width 211 height 30
click at [626, 443] on li "Contract" at bounding box center [646, 450] width 212 height 26
type input "Contract"
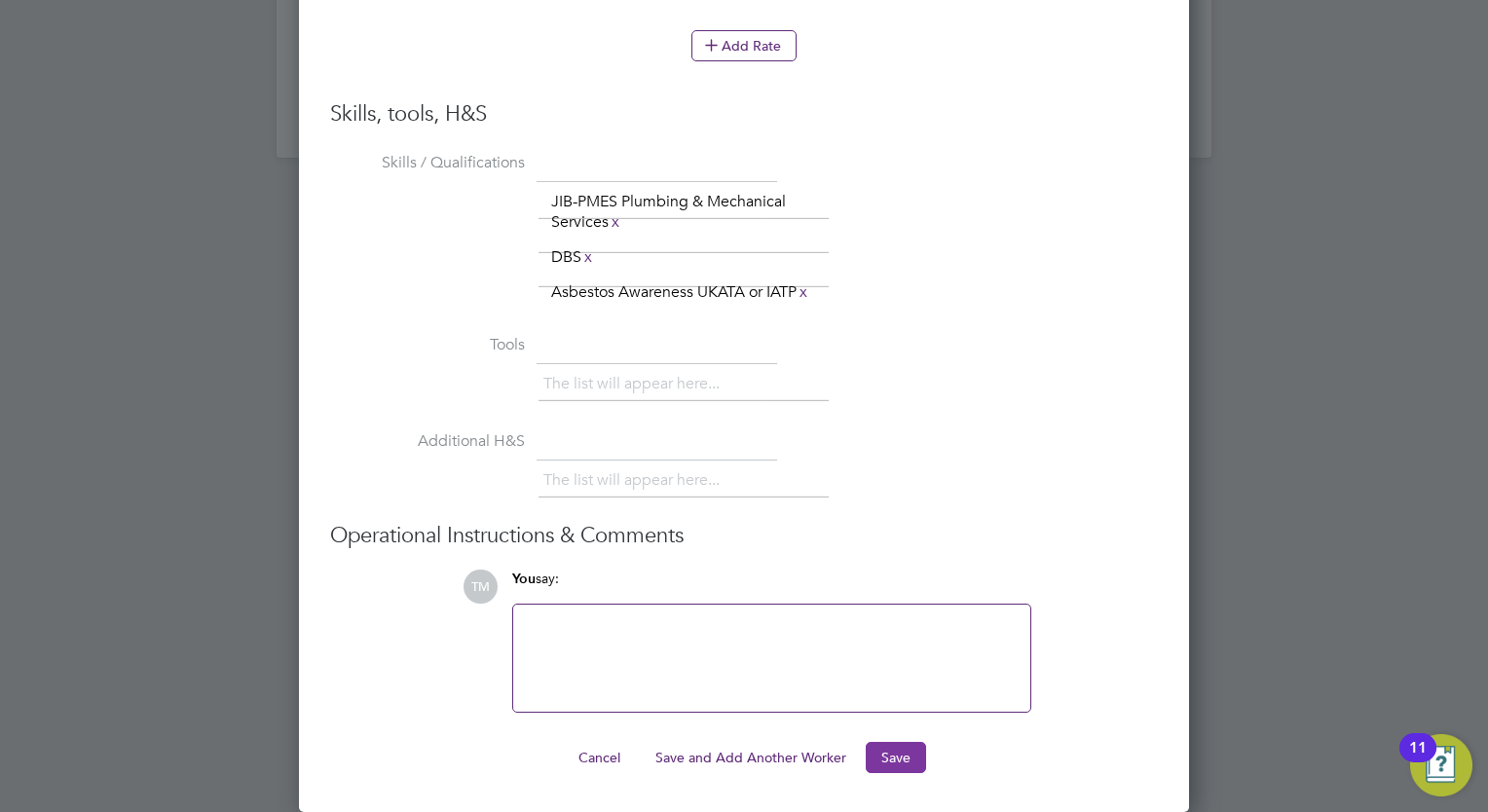
click at [916, 755] on button "Save" at bounding box center [895, 758] width 60 height 32
